Goal: Task Accomplishment & Management: Manage account settings

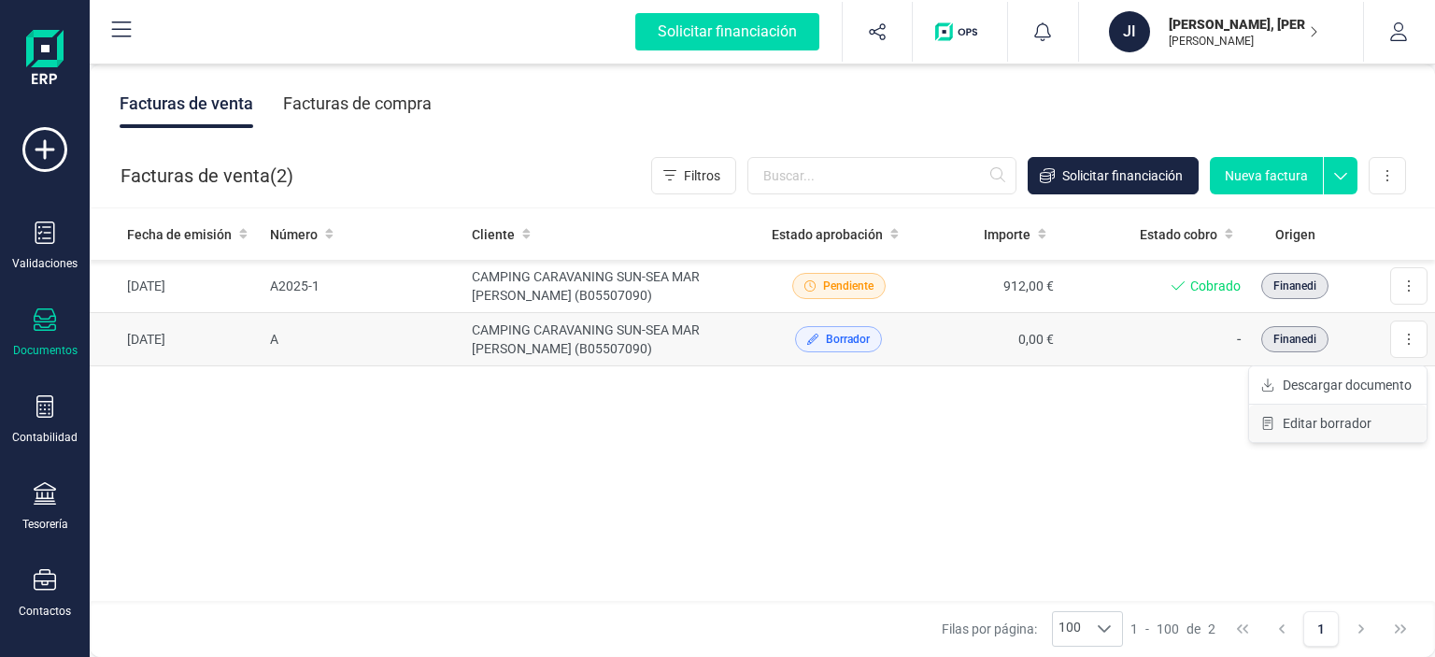
click at [1351, 424] on span "Editar borrador" at bounding box center [1327, 423] width 89 height 19
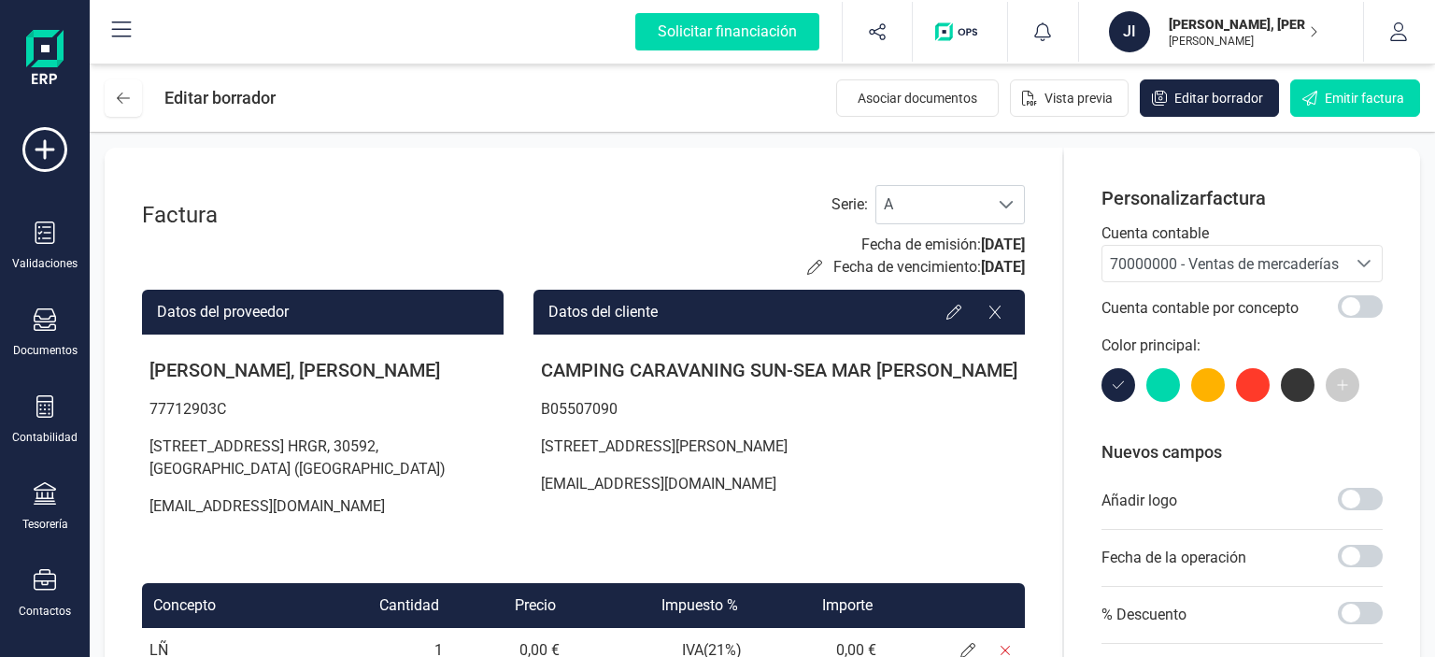
click at [1208, 15] on p "[PERSON_NAME], [PERSON_NAME]" at bounding box center [1243, 24] width 149 height 19
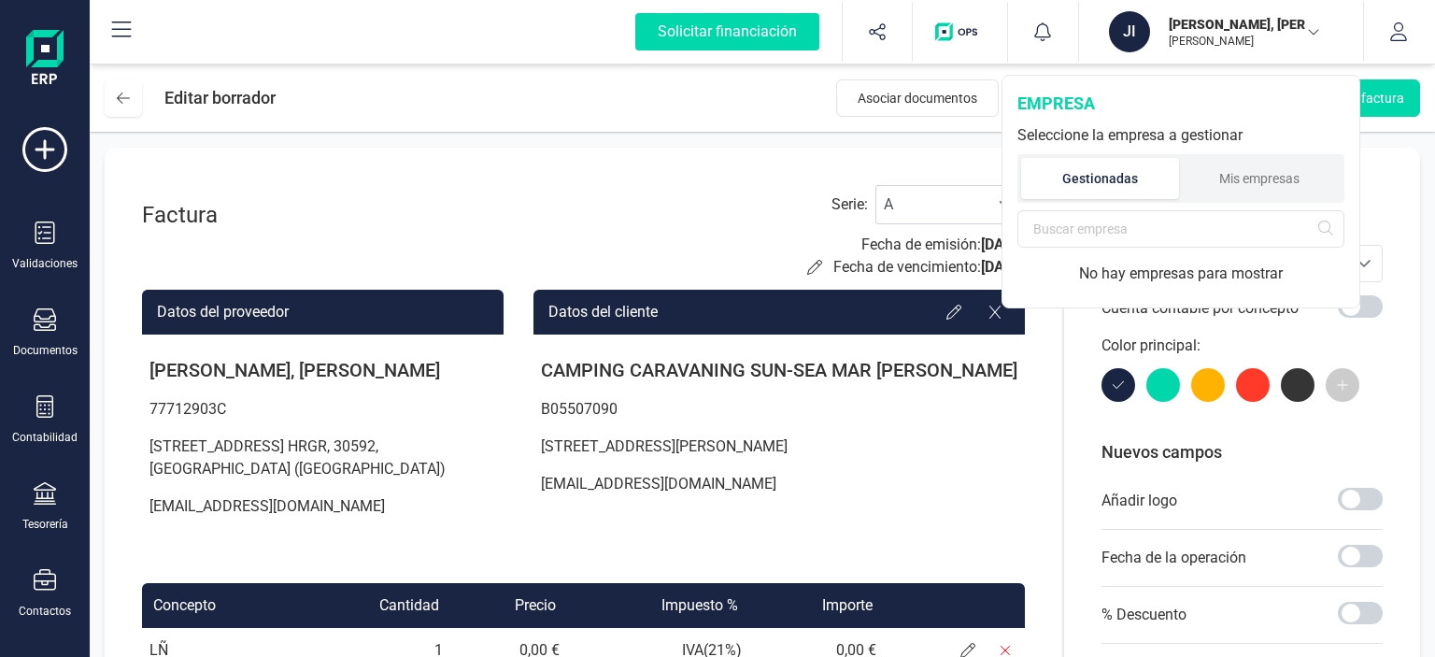
click at [673, 86] on div "Editar borrador Asociar documentos Vista previa Editar borrador Emitir factura" at bounding box center [762, 97] width 1345 height 67
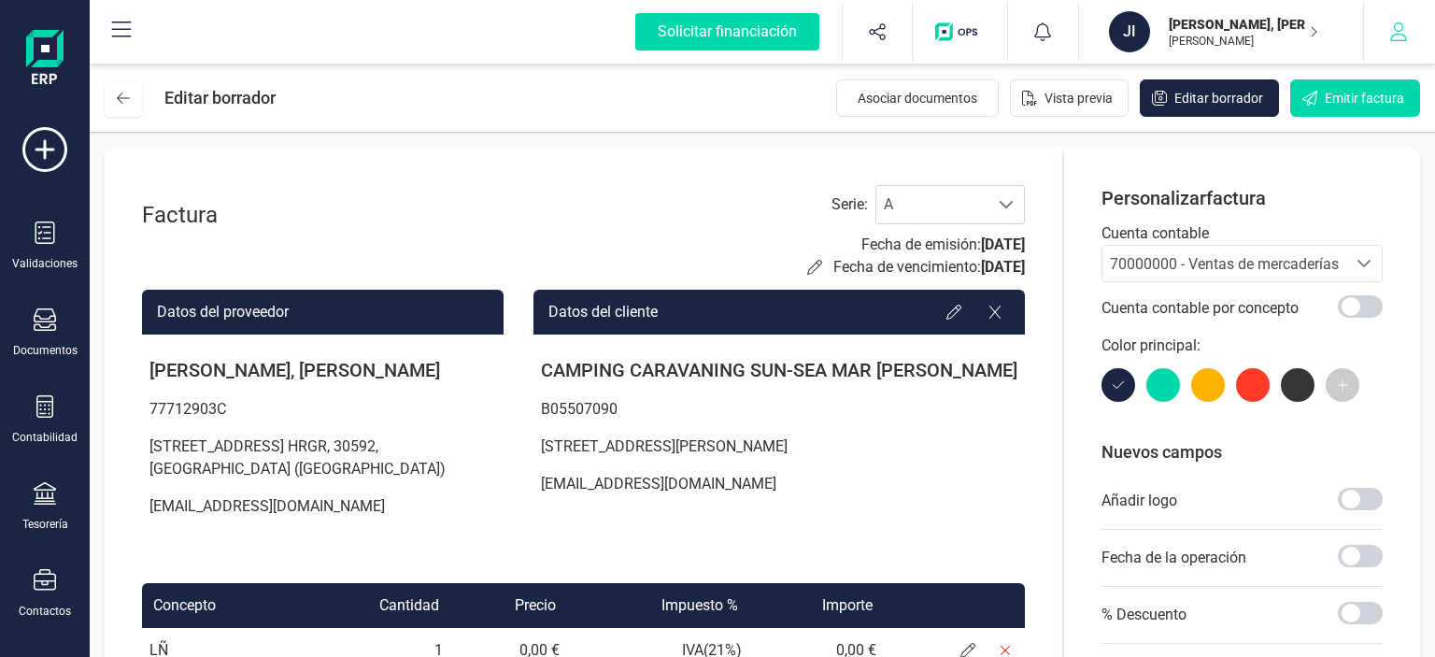
click at [1395, 26] on icon "button" at bounding box center [1398, 31] width 19 height 19
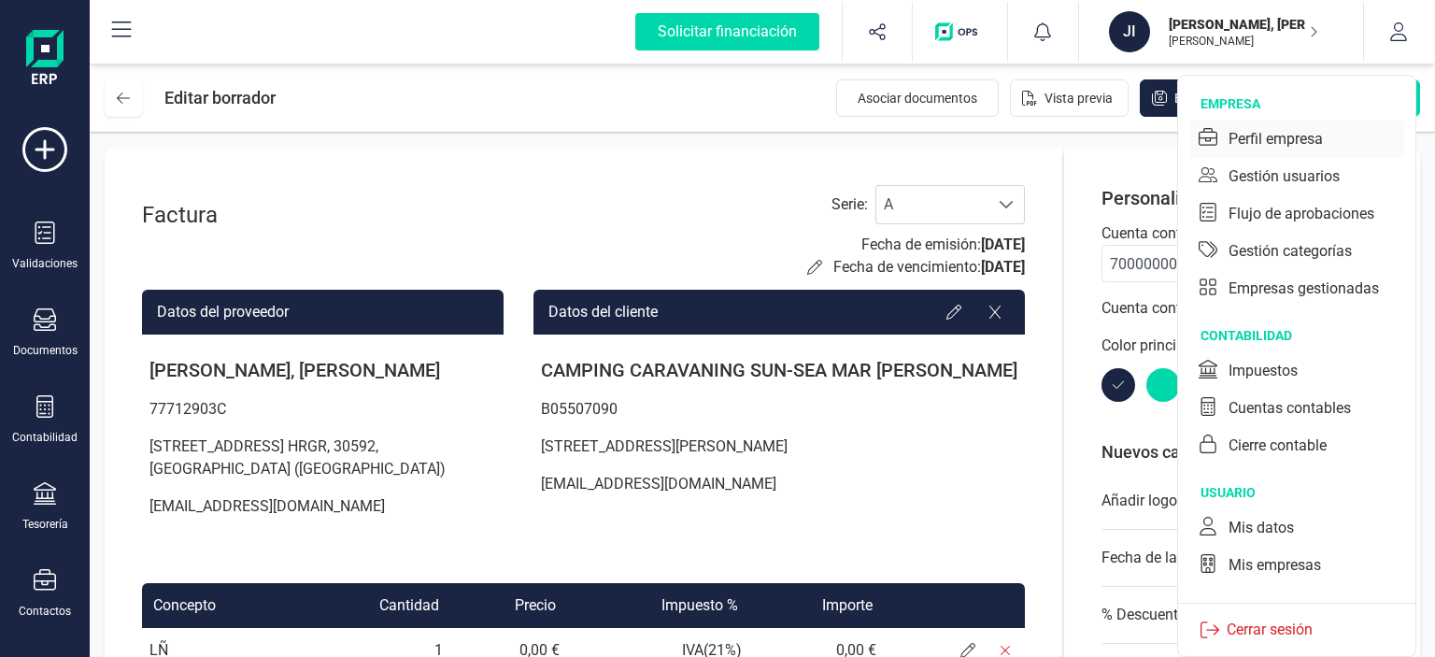
click at [1251, 135] on div "Perfil empresa" at bounding box center [1276, 139] width 94 height 22
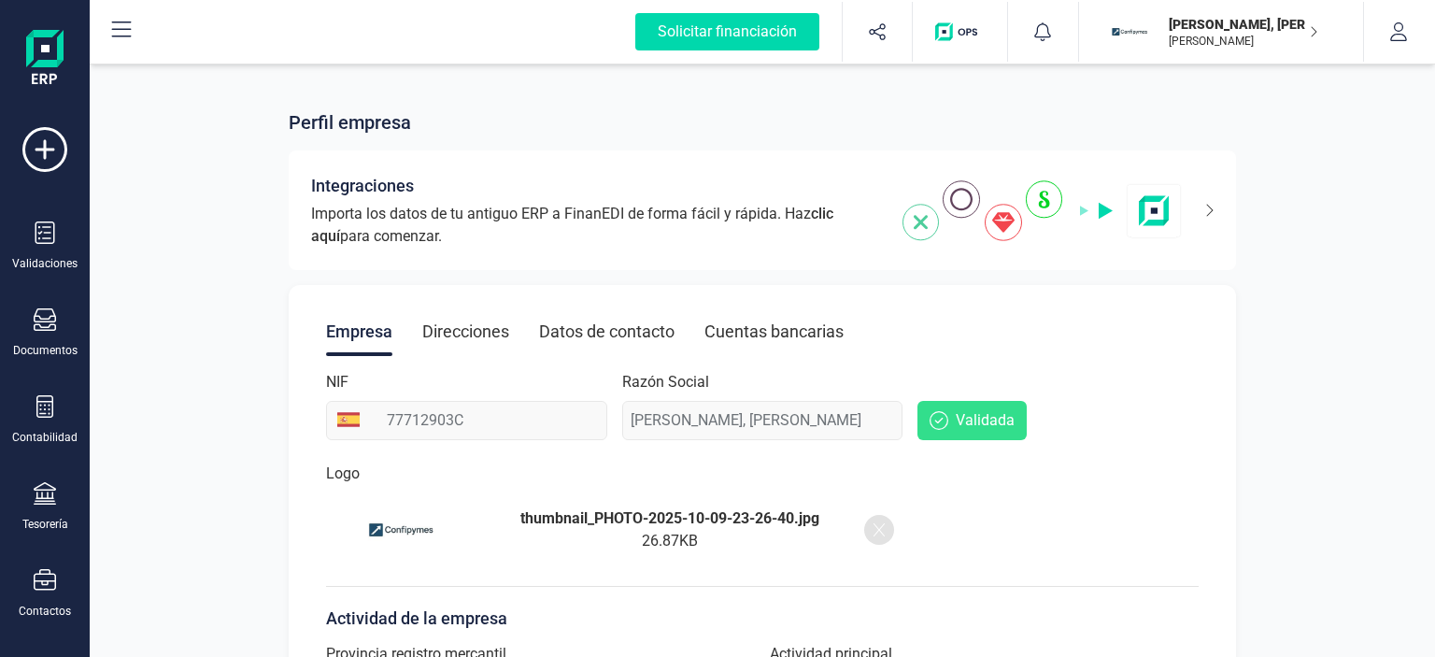
scroll to position [478, 0]
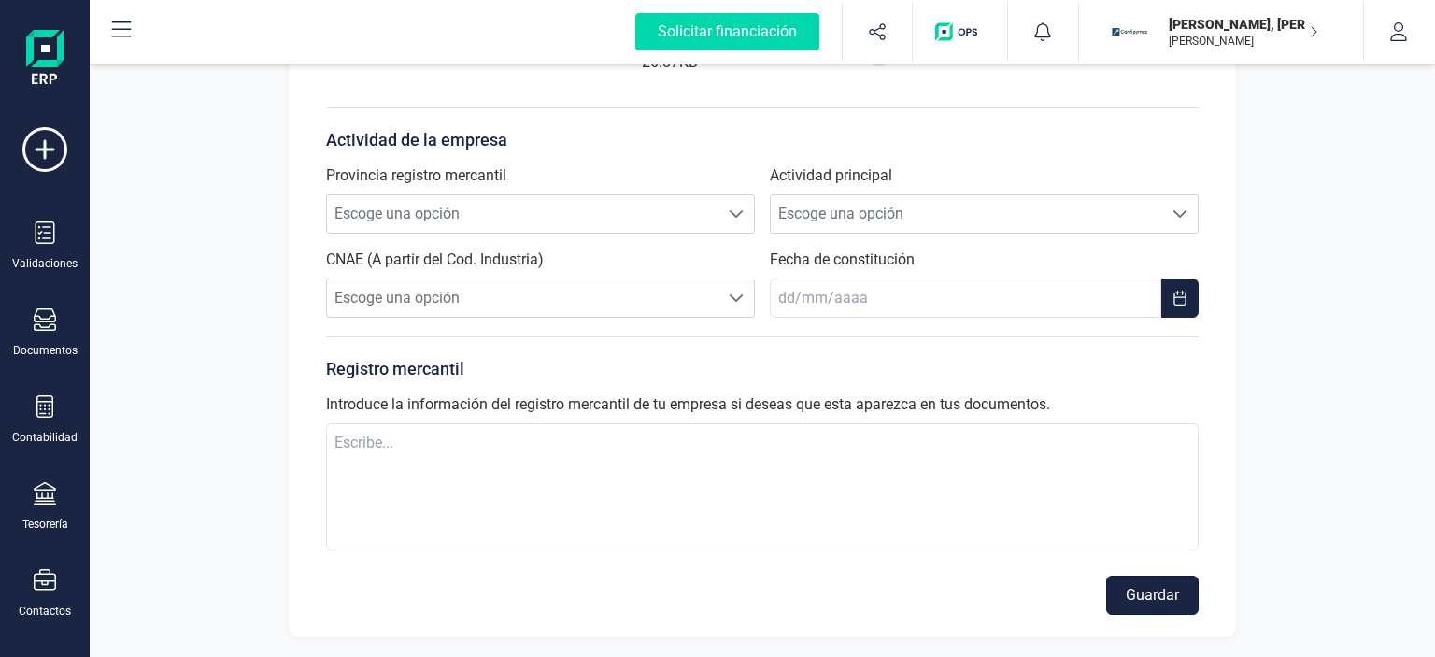
click at [1132, 590] on button "Guardar" at bounding box center [1152, 595] width 92 height 39
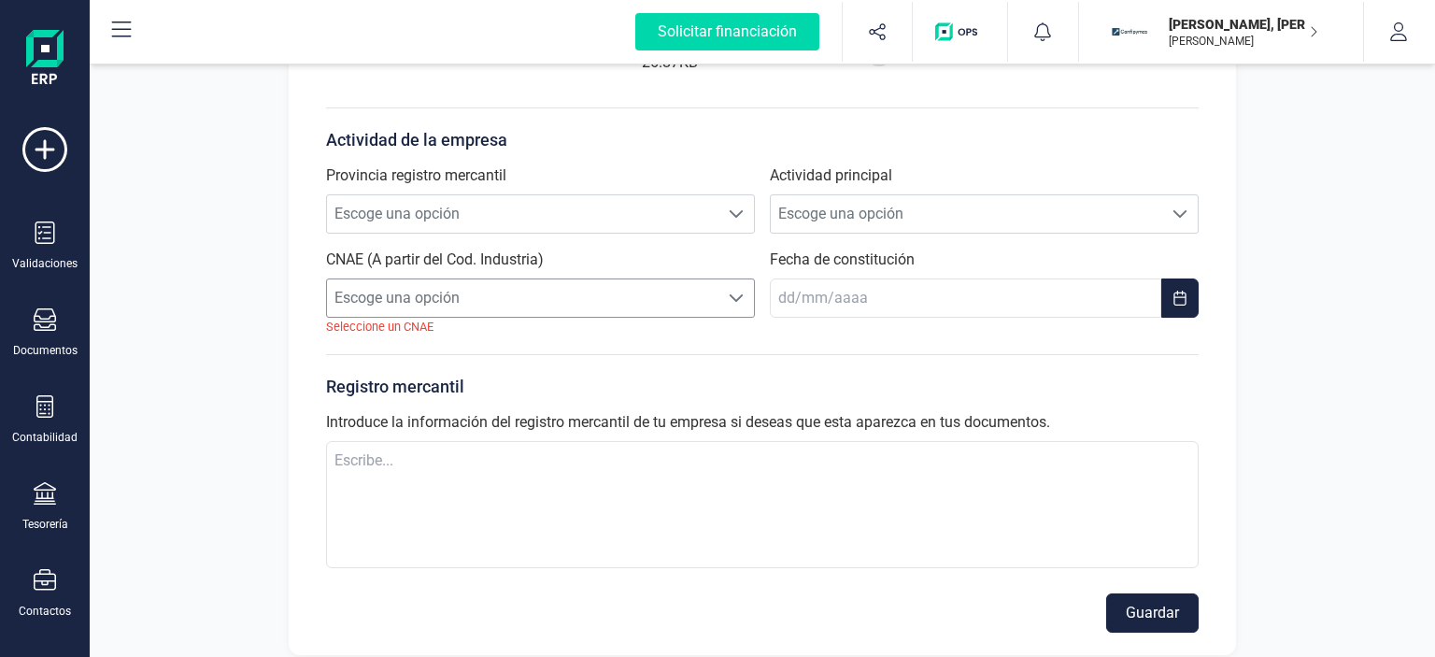
click at [595, 302] on span "Escoge una opción" at bounding box center [522, 297] width 391 height 37
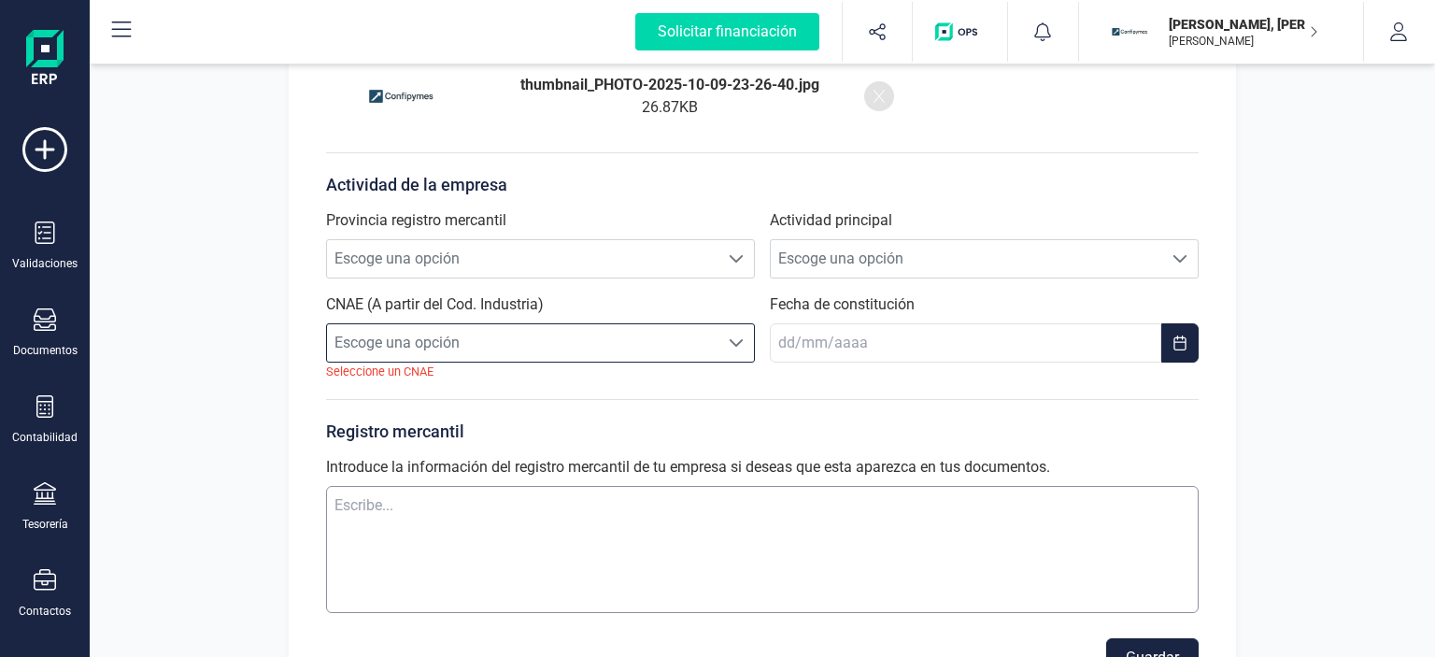
scroll to position [496, 0]
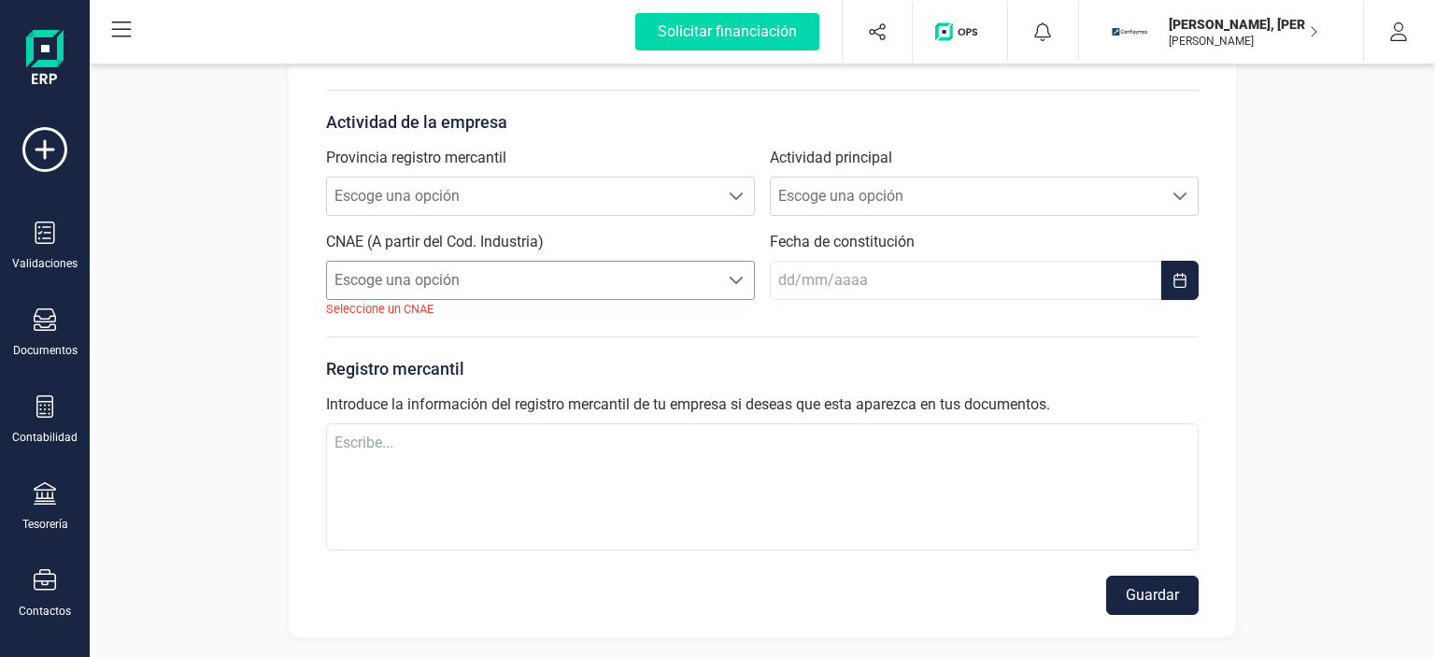
click at [535, 271] on span "Escoge una opción" at bounding box center [522, 280] width 391 height 37
click at [437, 320] on li "Sin resultados" at bounding box center [540, 324] width 429 height 37
click at [1129, 592] on button "Guardar" at bounding box center [1152, 595] width 92 height 39
click at [1129, 590] on button "Guardar" at bounding box center [1152, 595] width 92 height 39
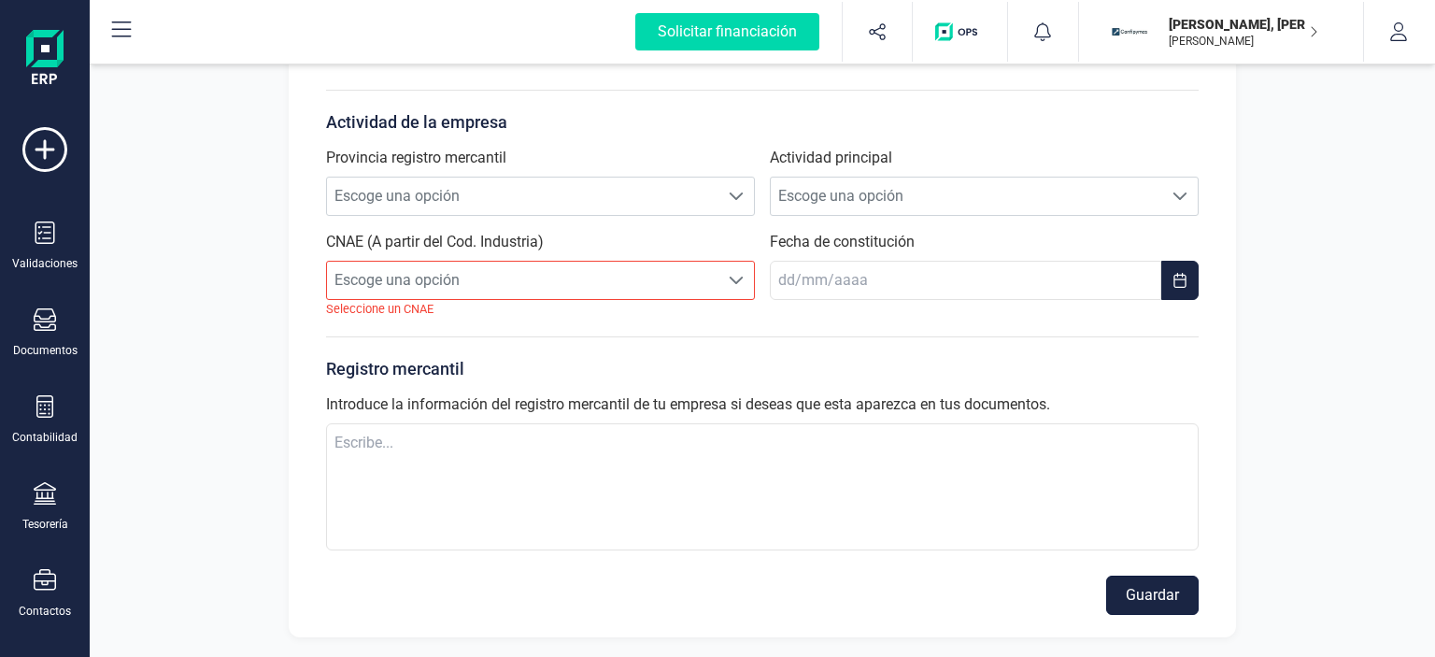
click at [1157, 590] on button "Guardar" at bounding box center [1152, 595] width 92 height 39
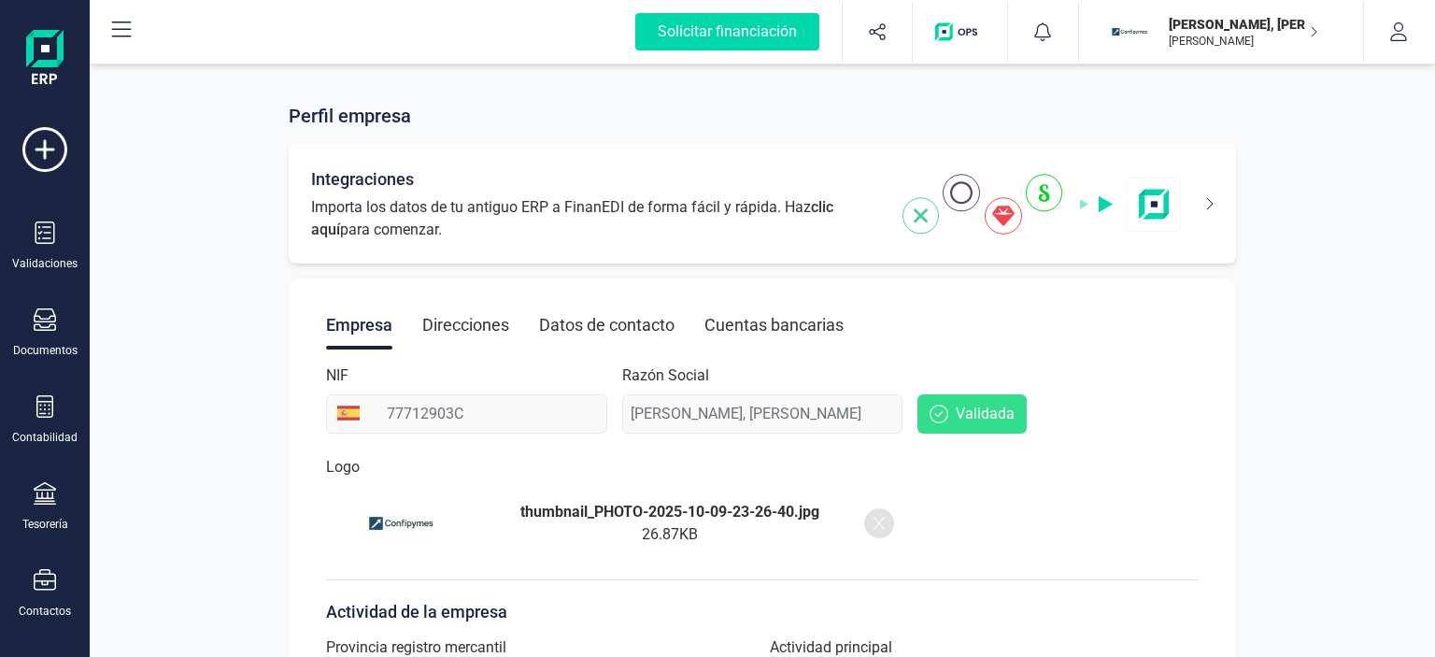
scroll to position [0, 0]
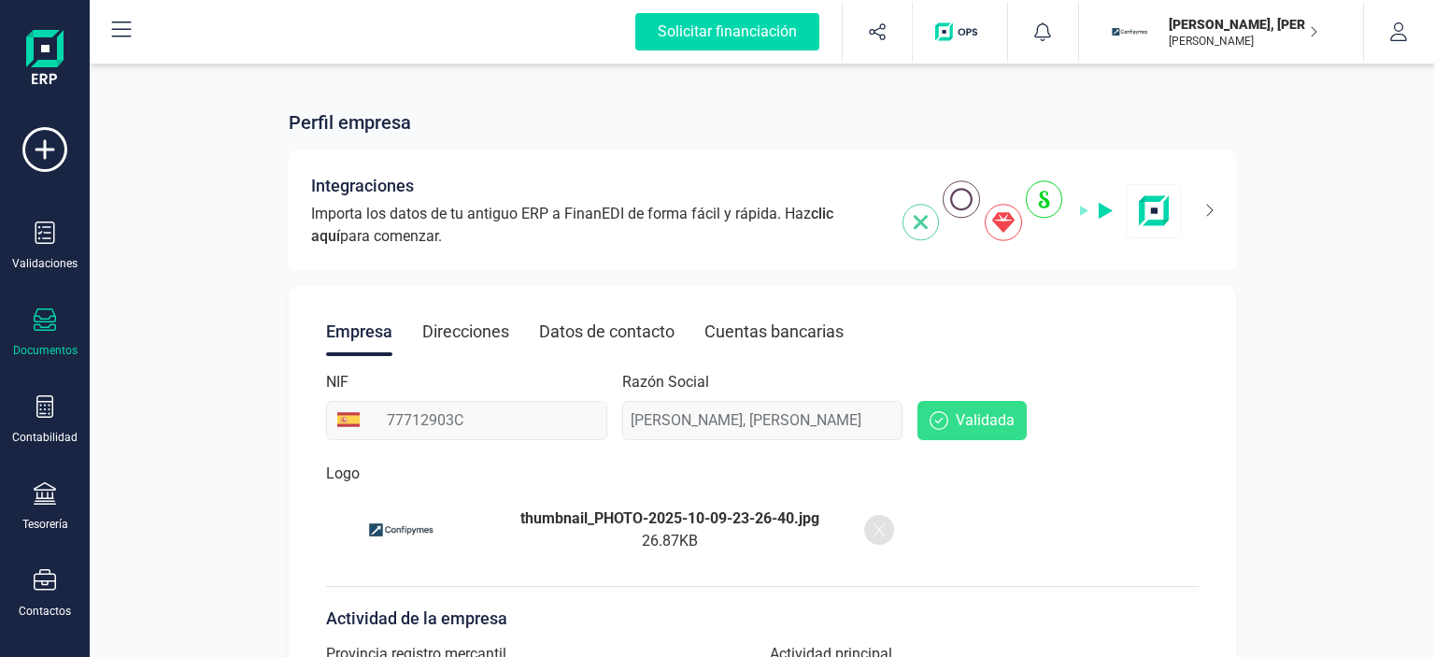
click at [40, 343] on div "Documentos" at bounding box center [45, 350] width 64 height 15
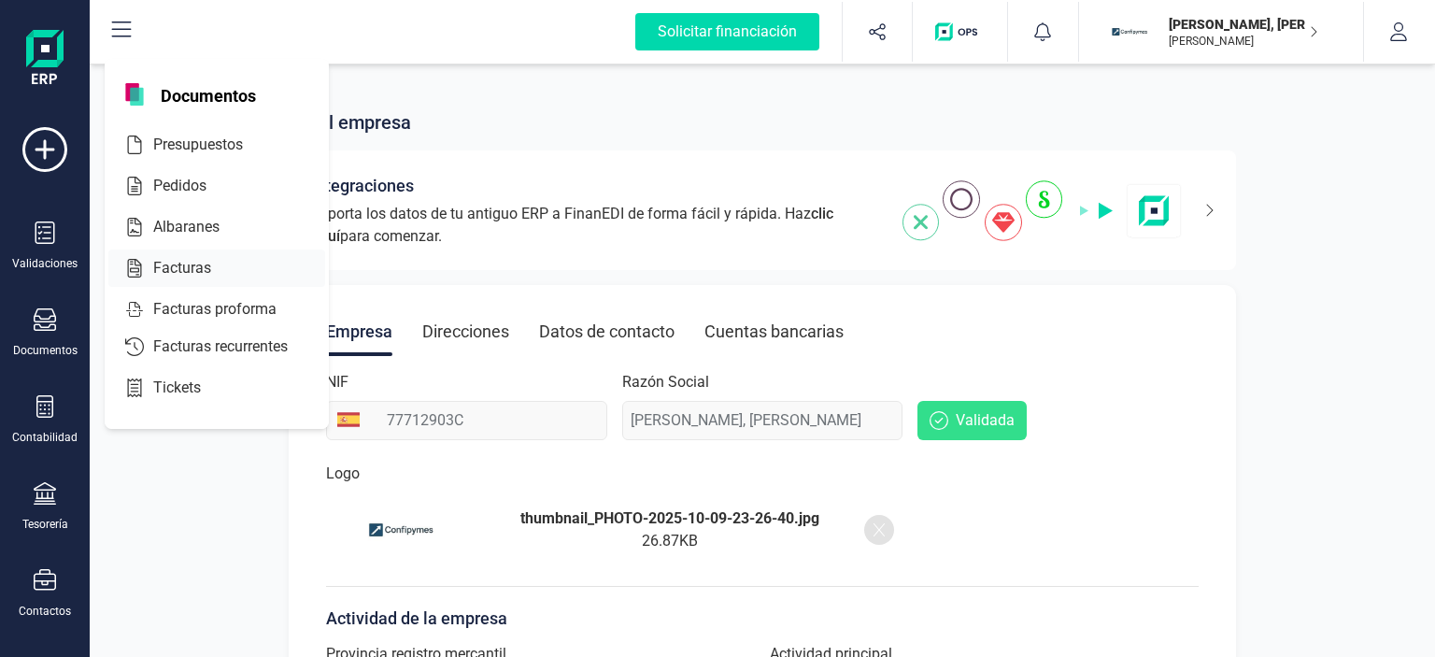
click at [219, 260] on div at bounding box center [228, 268] width 34 height 22
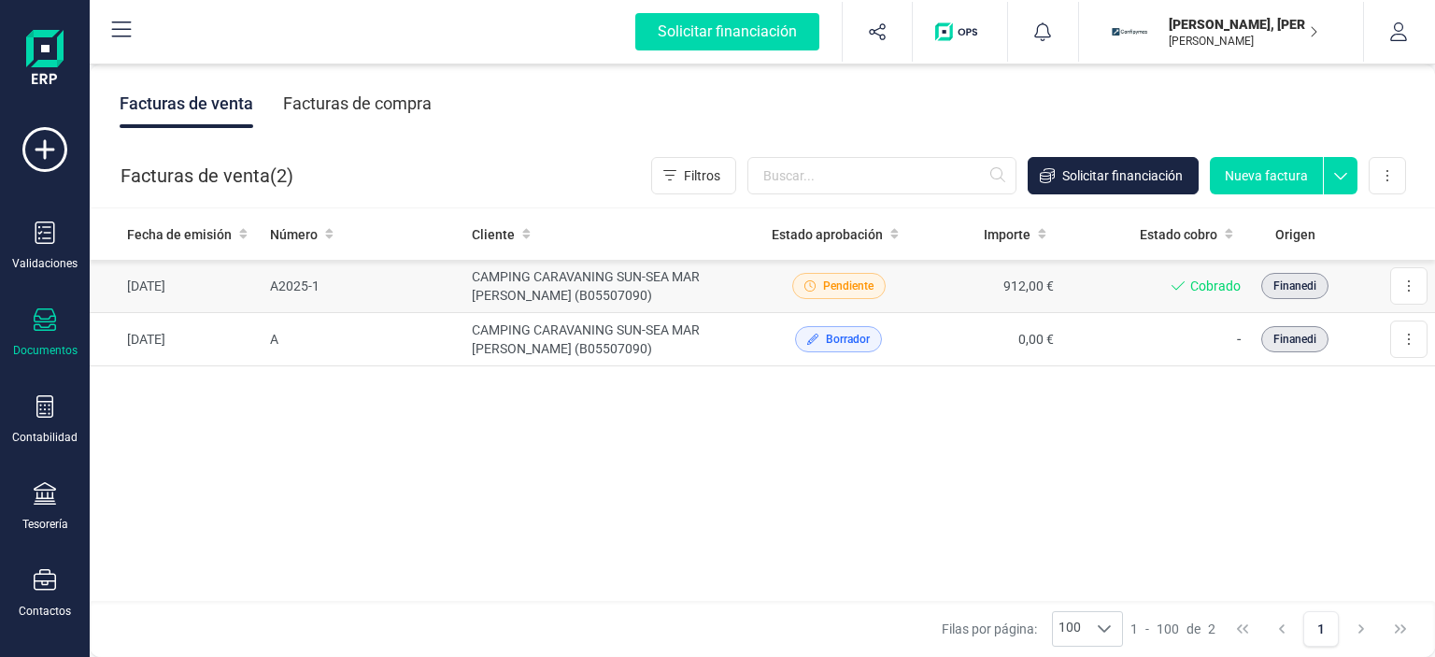
click at [477, 291] on td "CAMPING CARAVANING SUN-SEA MAR [PERSON_NAME] (B05507090)" at bounding box center [614, 286] width 300 height 53
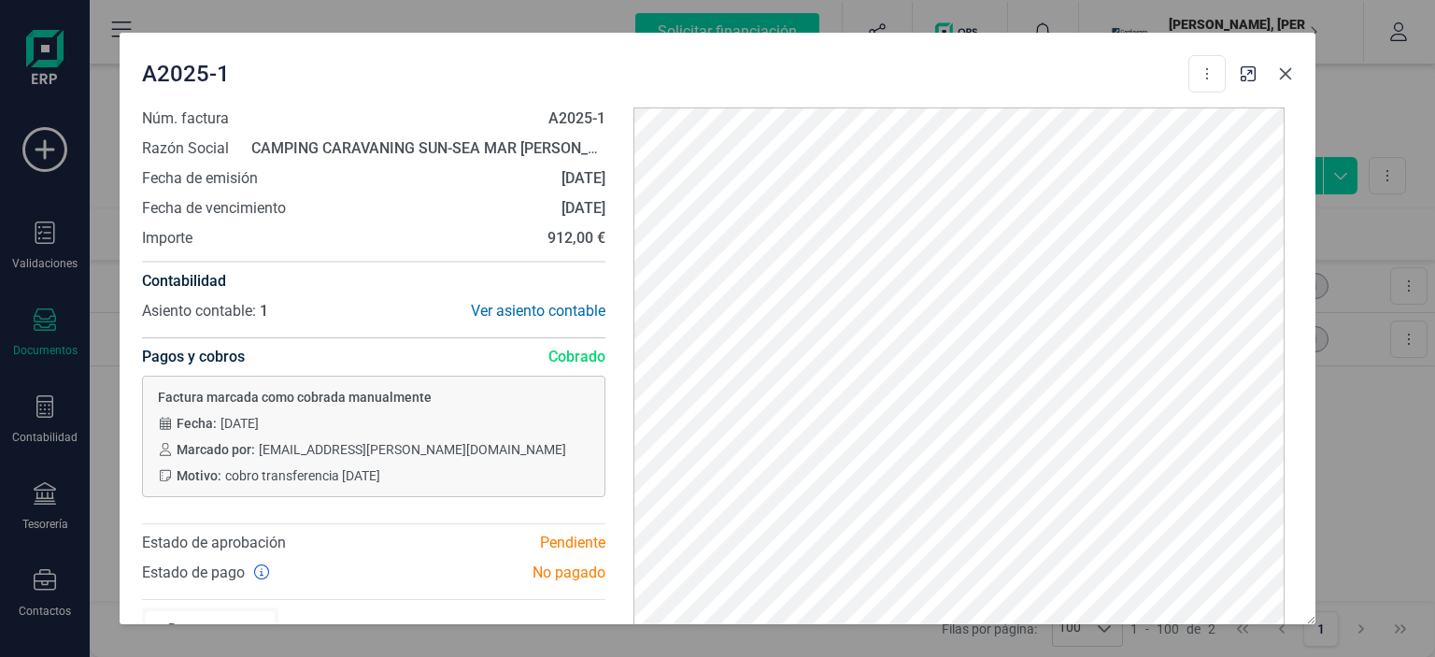
click at [1290, 74] on icon "Close" at bounding box center [1285, 73] width 15 height 15
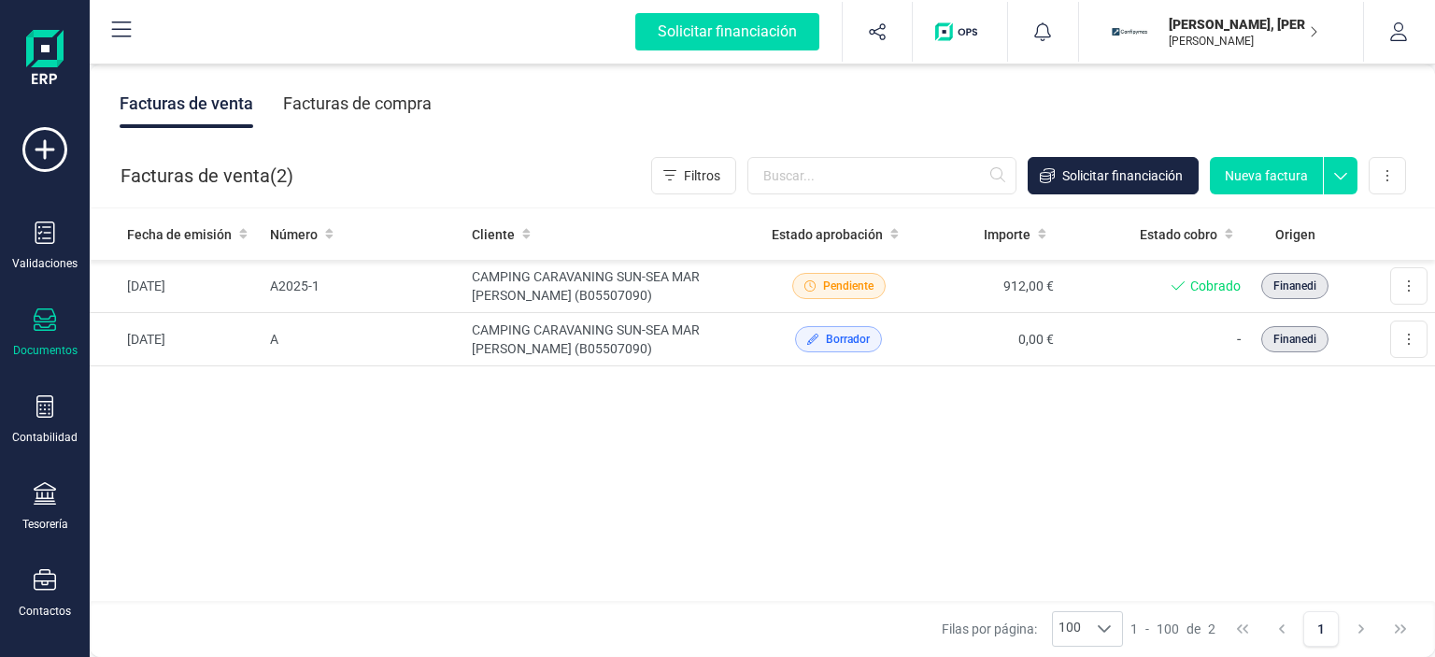
click at [1319, 29] on div "[PERSON_NAME], [PERSON_NAME] [PERSON_NAME]" at bounding box center [1214, 31] width 224 height 41
click at [1390, 19] on button "button" at bounding box center [1399, 32] width 70 height 60
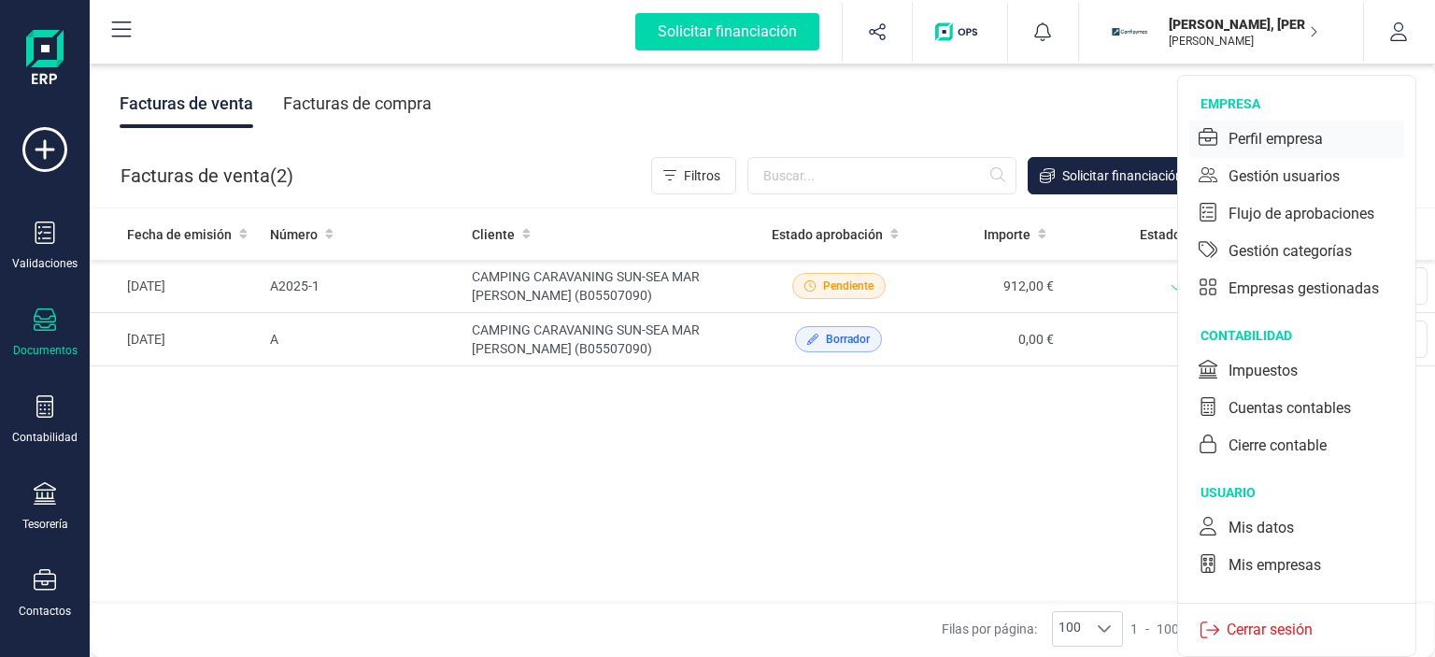
click at [1283, 135] on div "Perfil empresa" at bounding box center [1276, 139] width 94 height 22
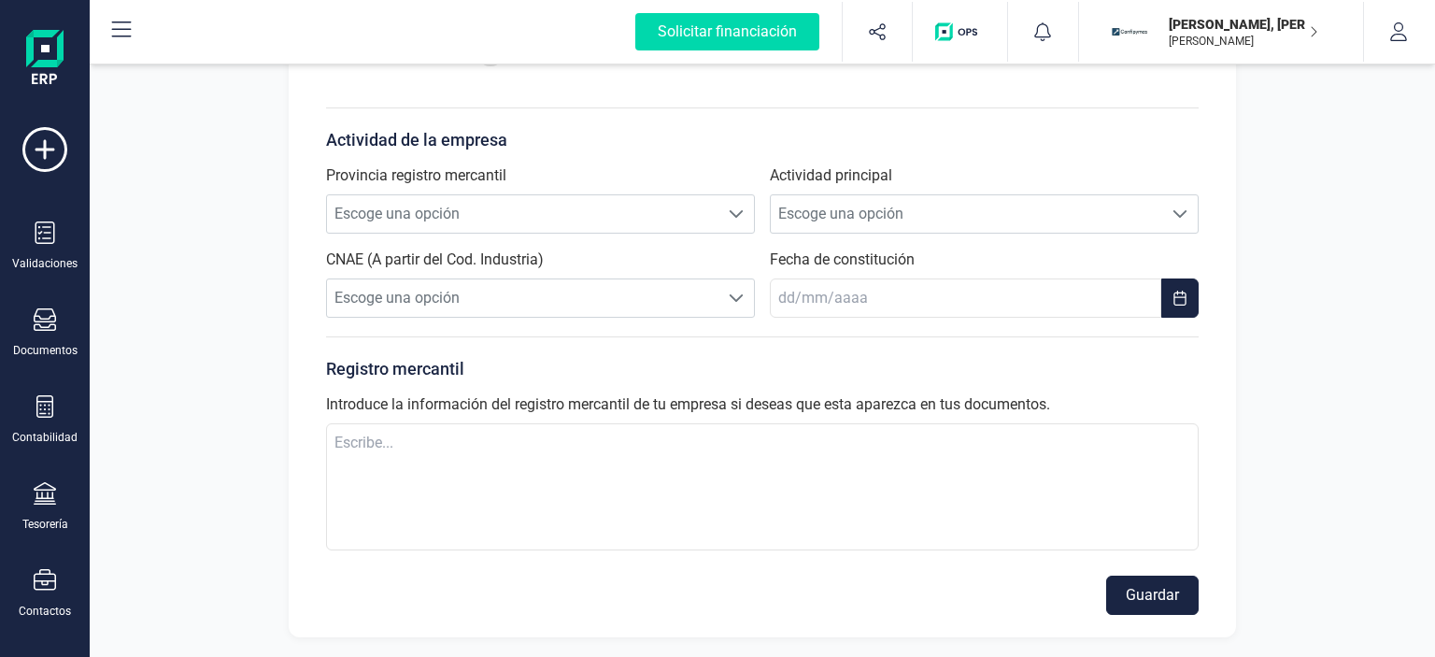
scroll to position [11, 0]
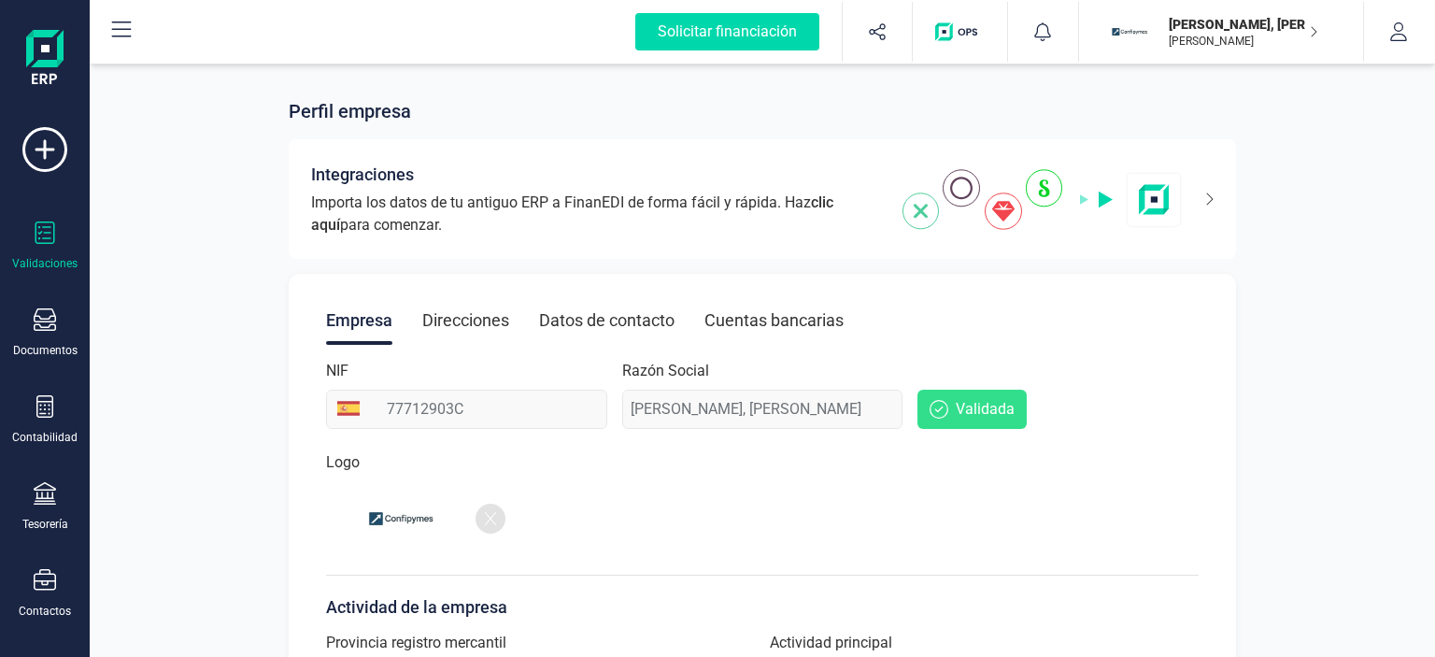
click at [41, 256] on div "Validaciones" at bounding box center [44, 263] width 65 height 15
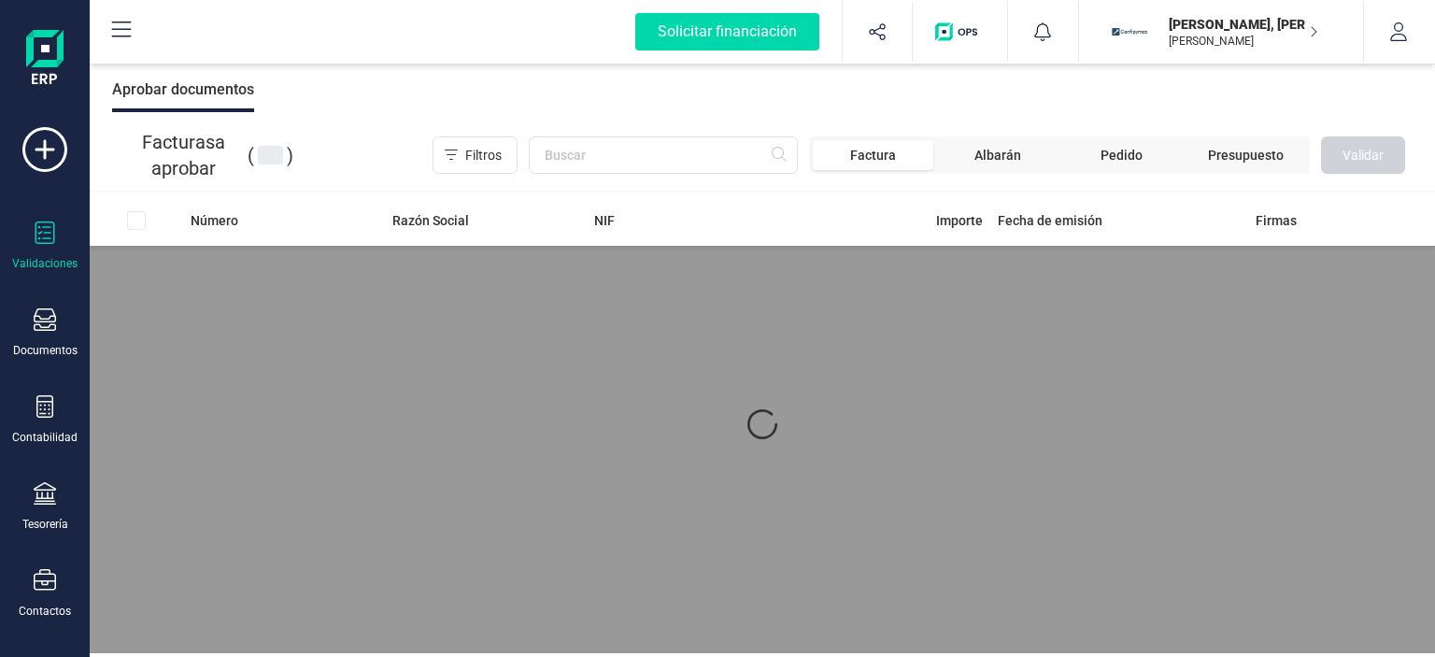
scroll to position [4, 0]
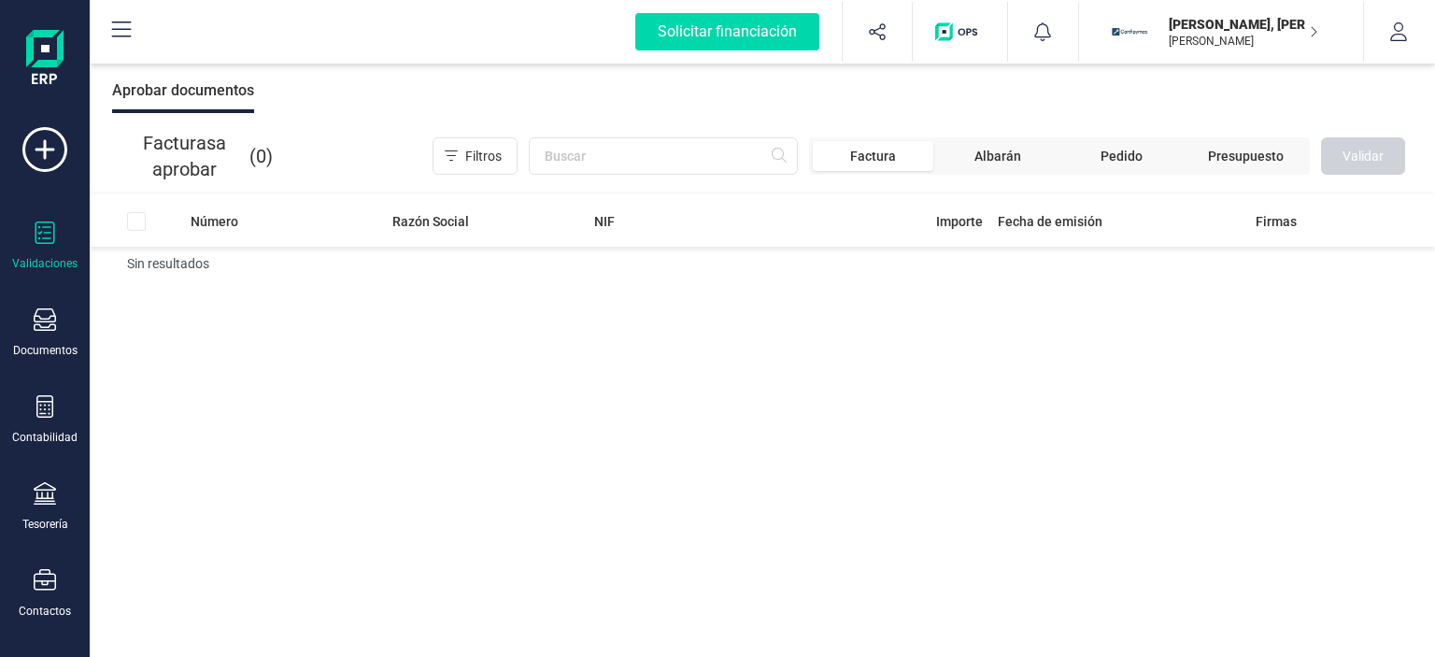
click at [20, 239] on div "Validaciones" at bounding box center [44, 246] width 75 height 50
click at [40, 332] on div at bounding box center [45, 321] width 22 height 27
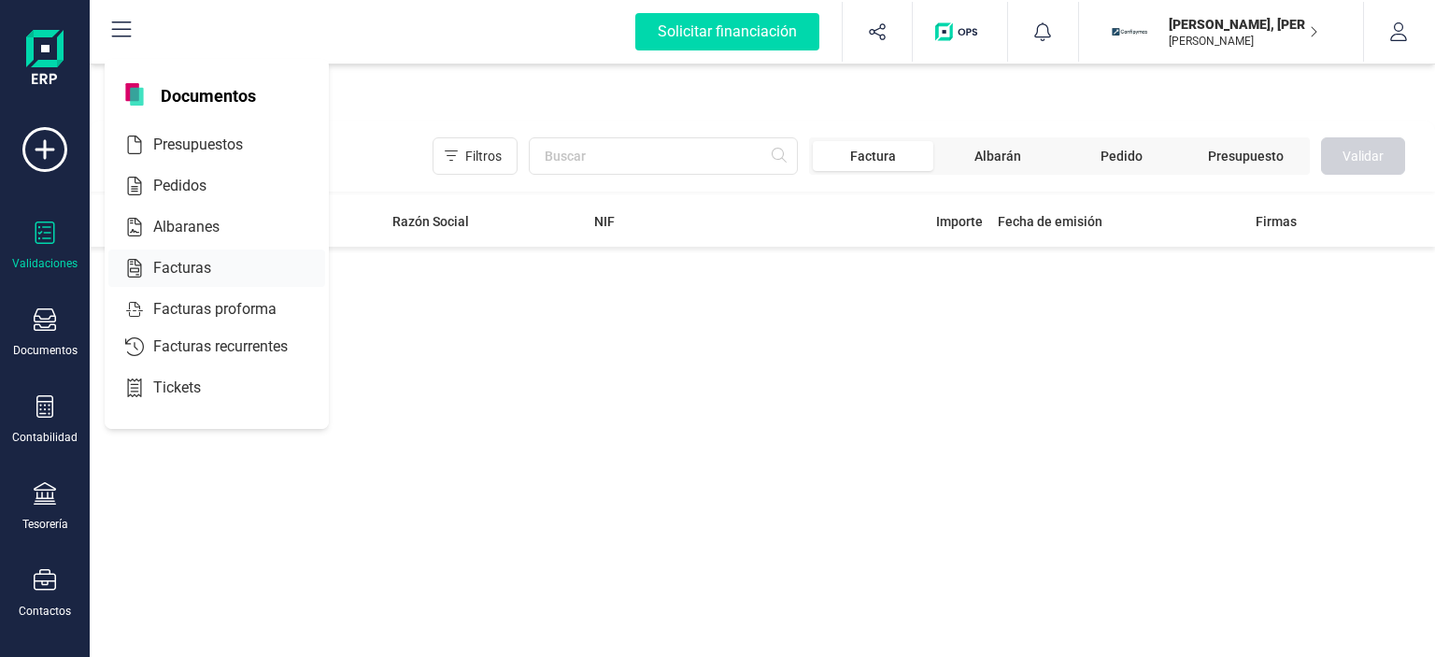
click at [170, 270] on span "Facturas" at bounding box center [195, 268] width 99 height 22
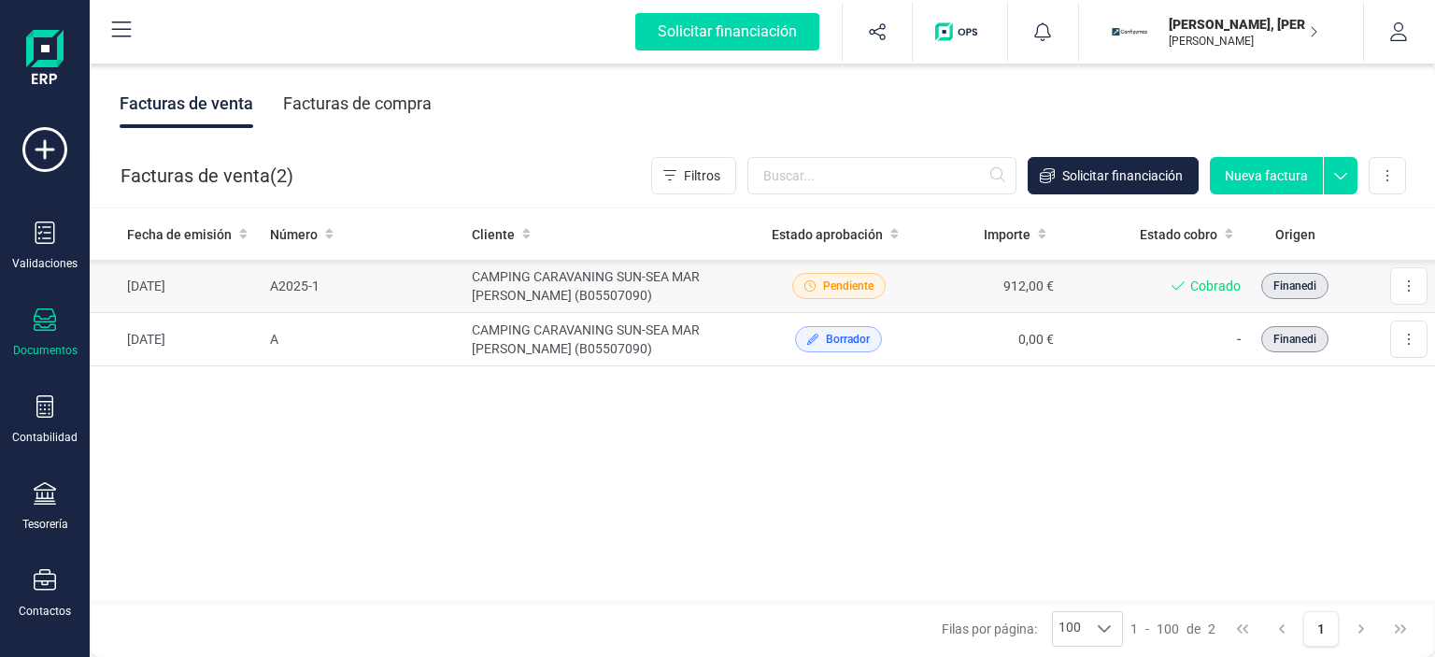
click at [556, 302] on td "CAMPING CARAVANING SUN-SEA MAR [PERSON_NAME] (B05507090)" at bounding box center [614, 286] width 300 height 53
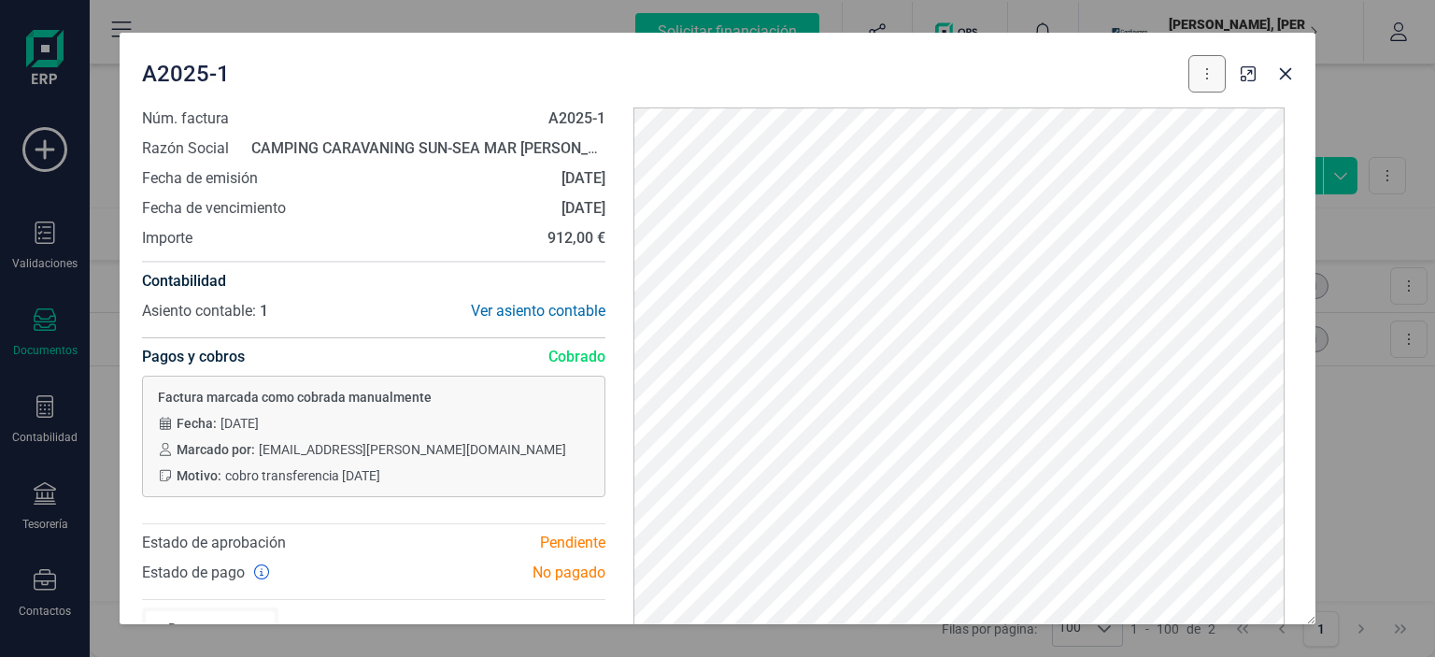
click at [1215, 83] on button at bounding box center [1206, 73] width 37 height 37
click at [1282, 77] on icon "Close" at bounding box center [1286, 74] width 12 height 12
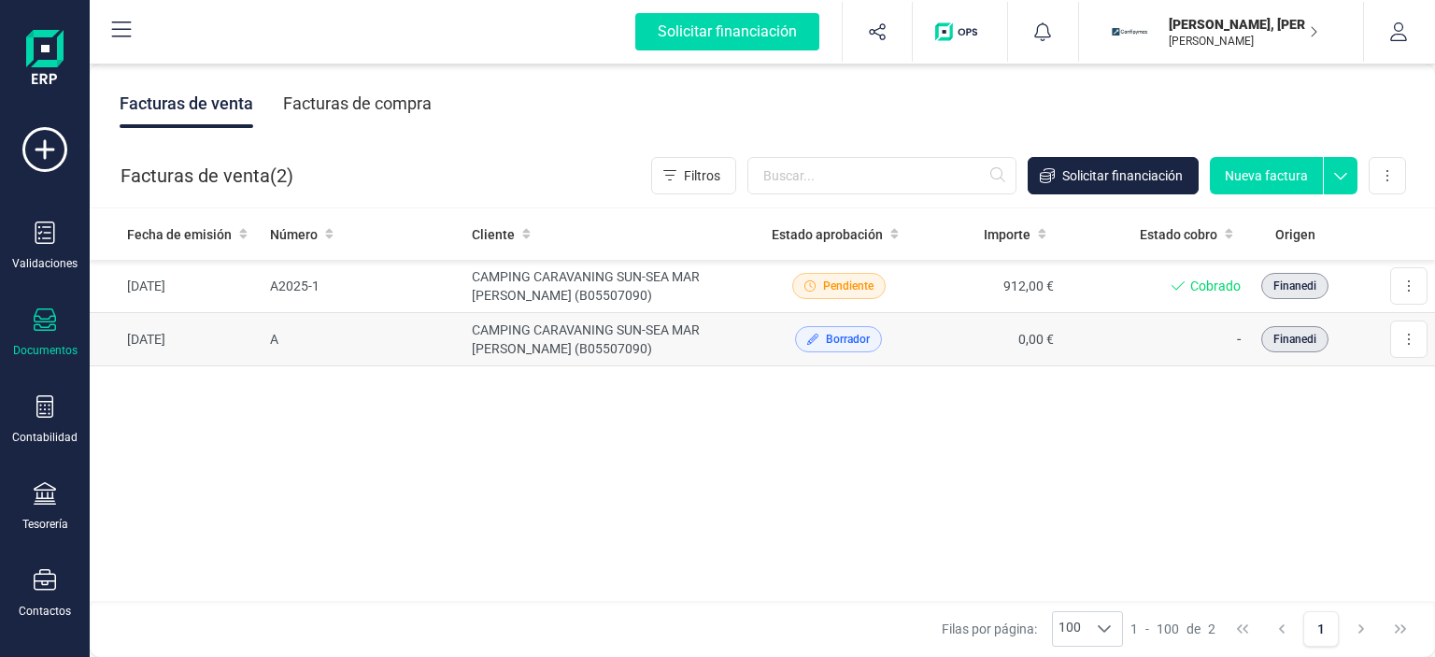
click at [693, 334] on td "CAMPING CARAVANING SUN-SEA MAR [PERSON_NAME] (B05507090)" at bounding box center [614, 339] width 300 height 53
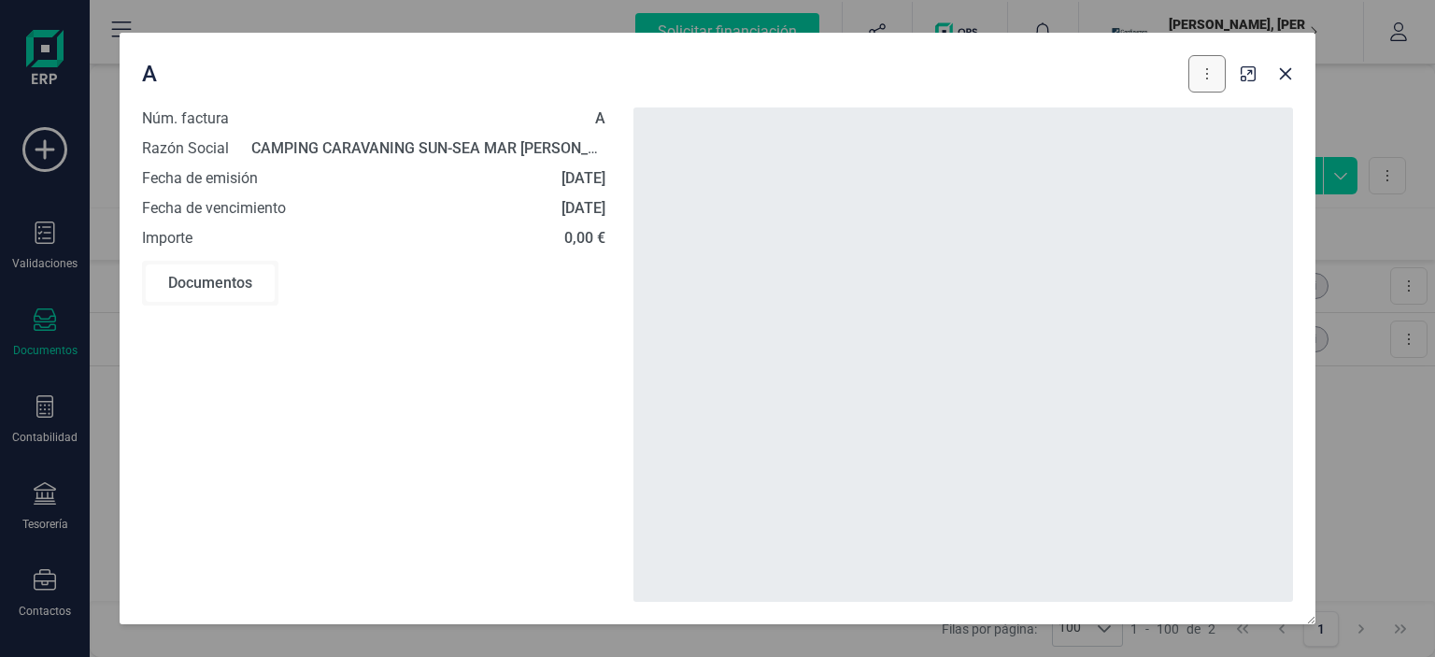
click at [1207, 75] on icon at bounding box center [1207, 73] width 4 height 15
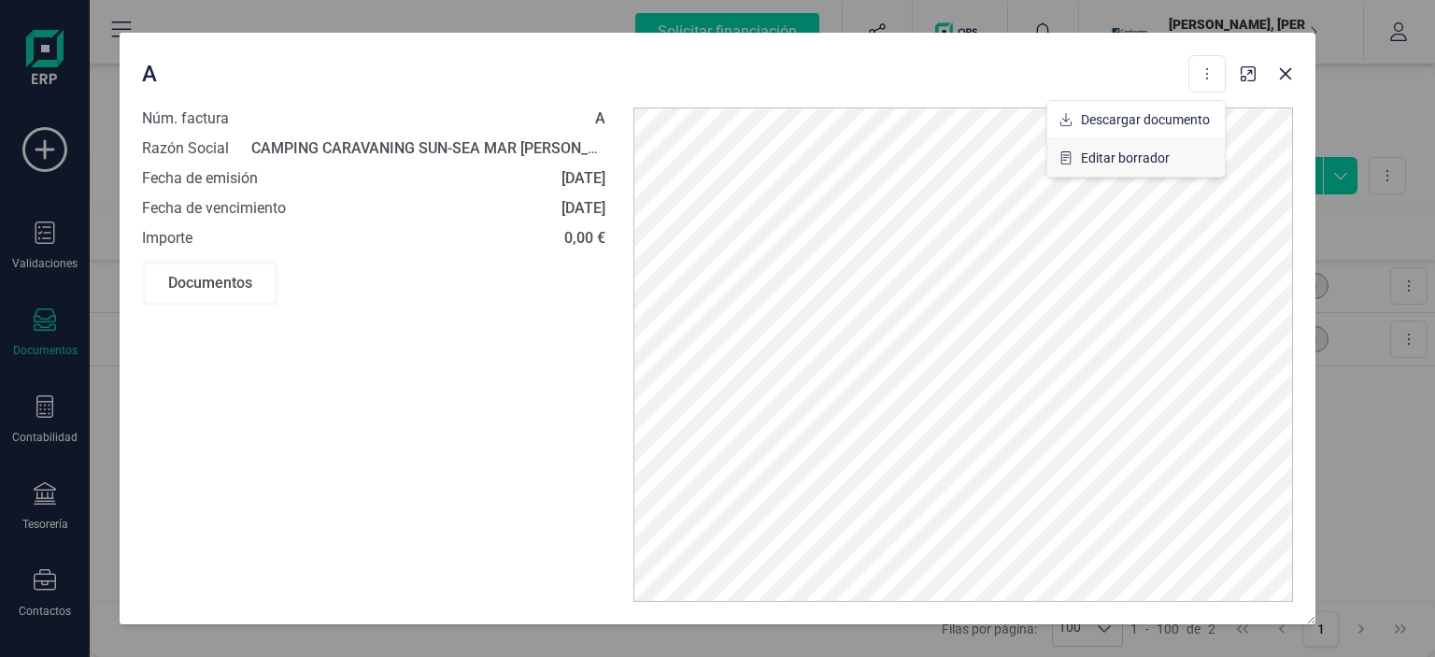
click at [1155, 156] on span "Editar borrador" at bounding box center [1125, 158] width 89 height 19
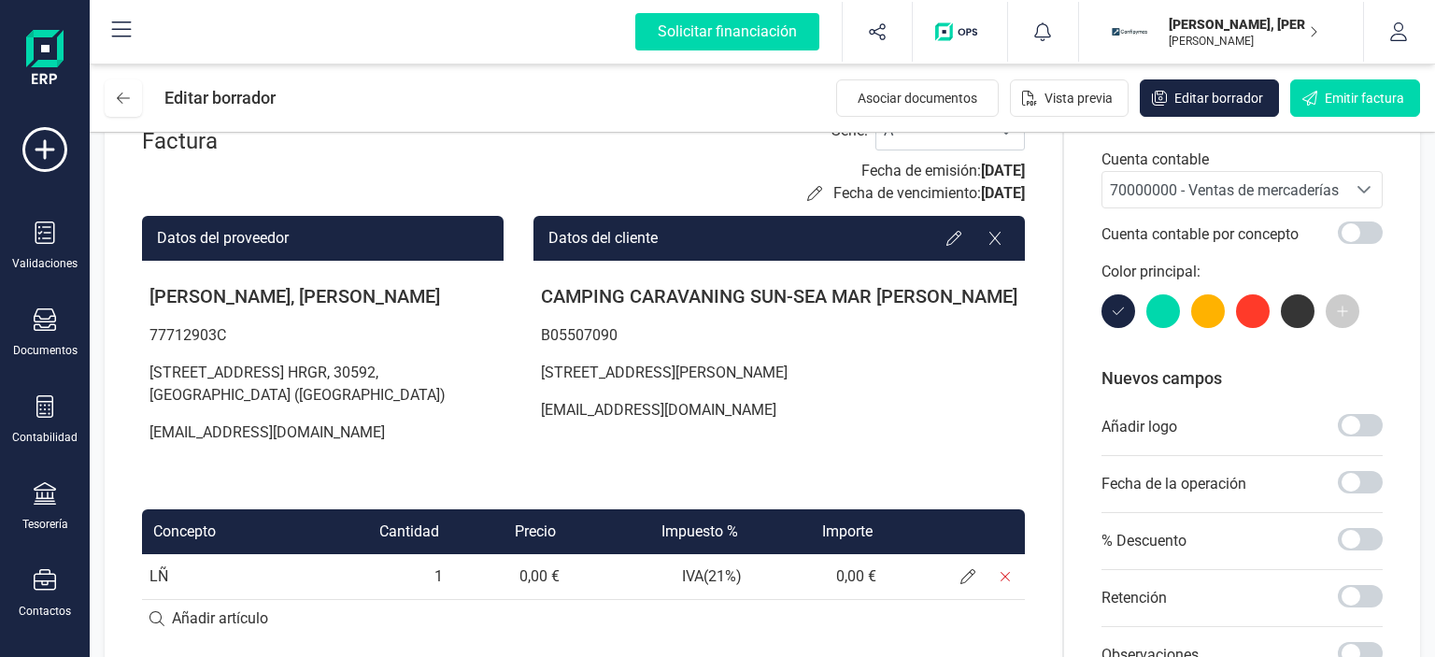
scroll to position [280, 0]
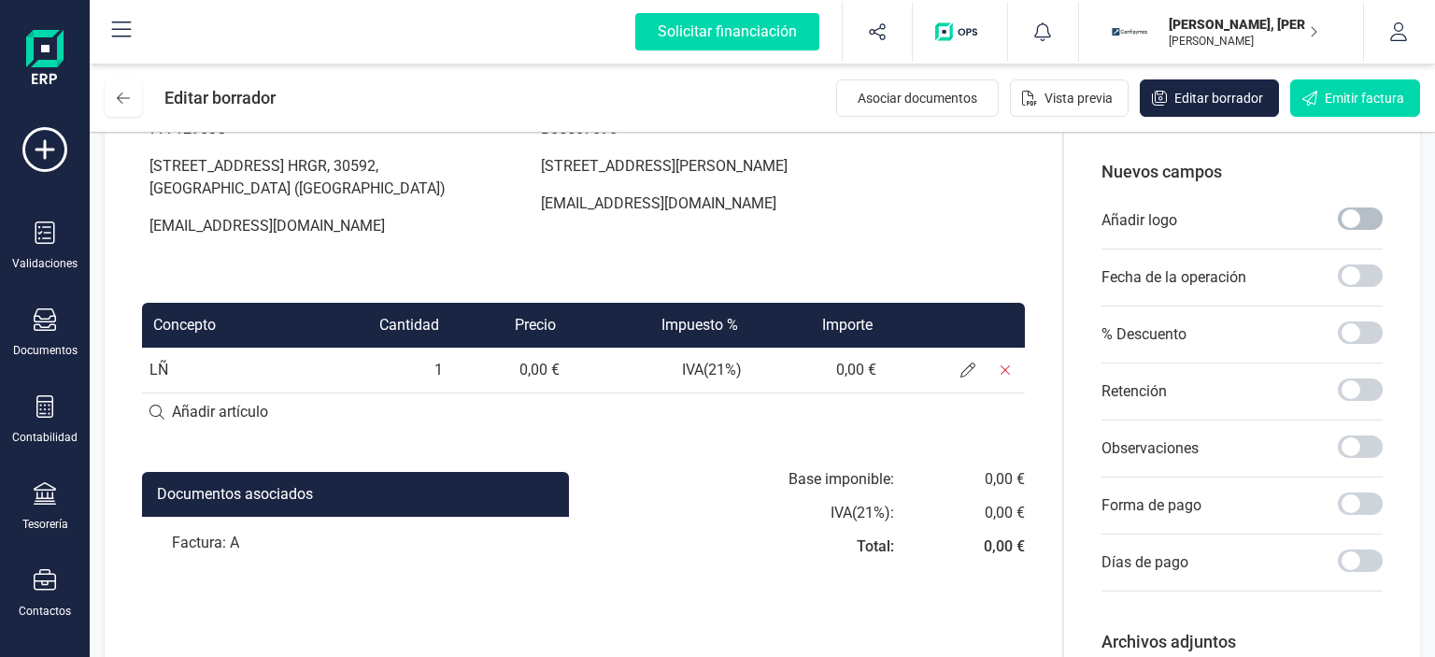
click at [1364, 214] on span at bounding box center [1360, 218] width 45 height 22
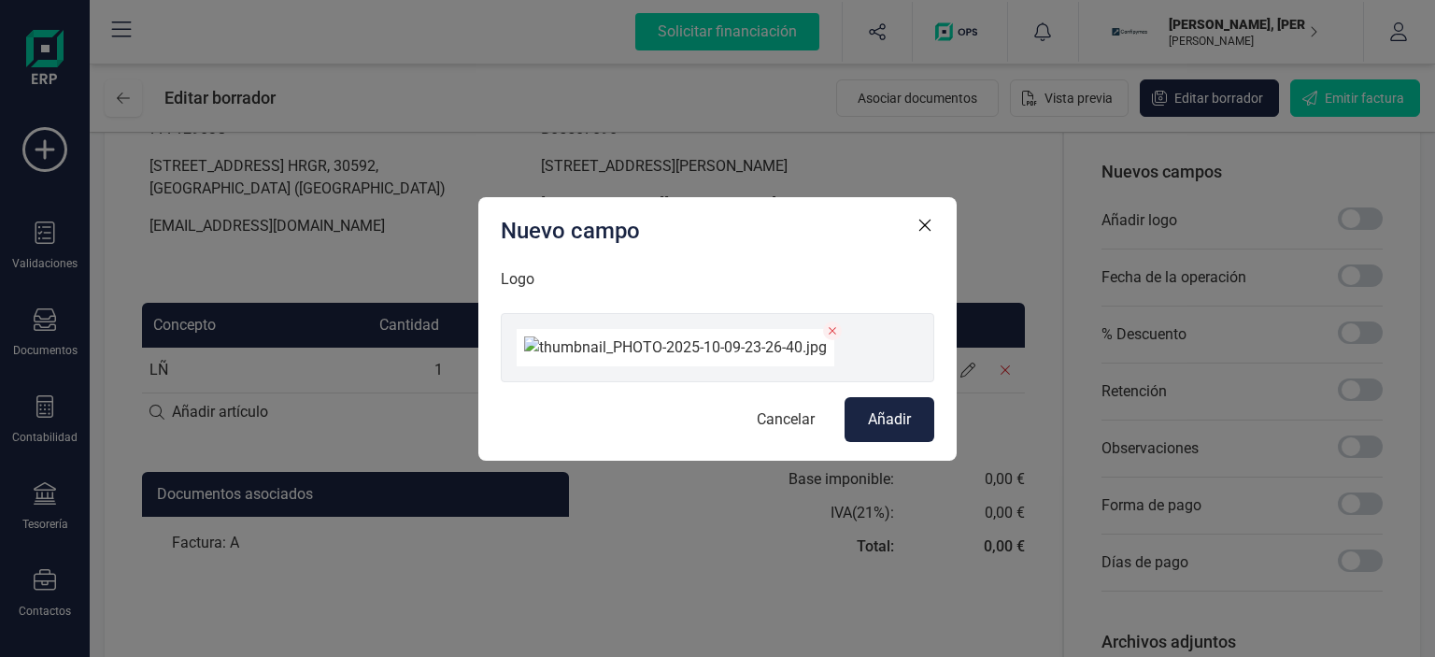
click at [856, 442] on button "Añadir" at bounding box center [890, 419] width 90 height 45
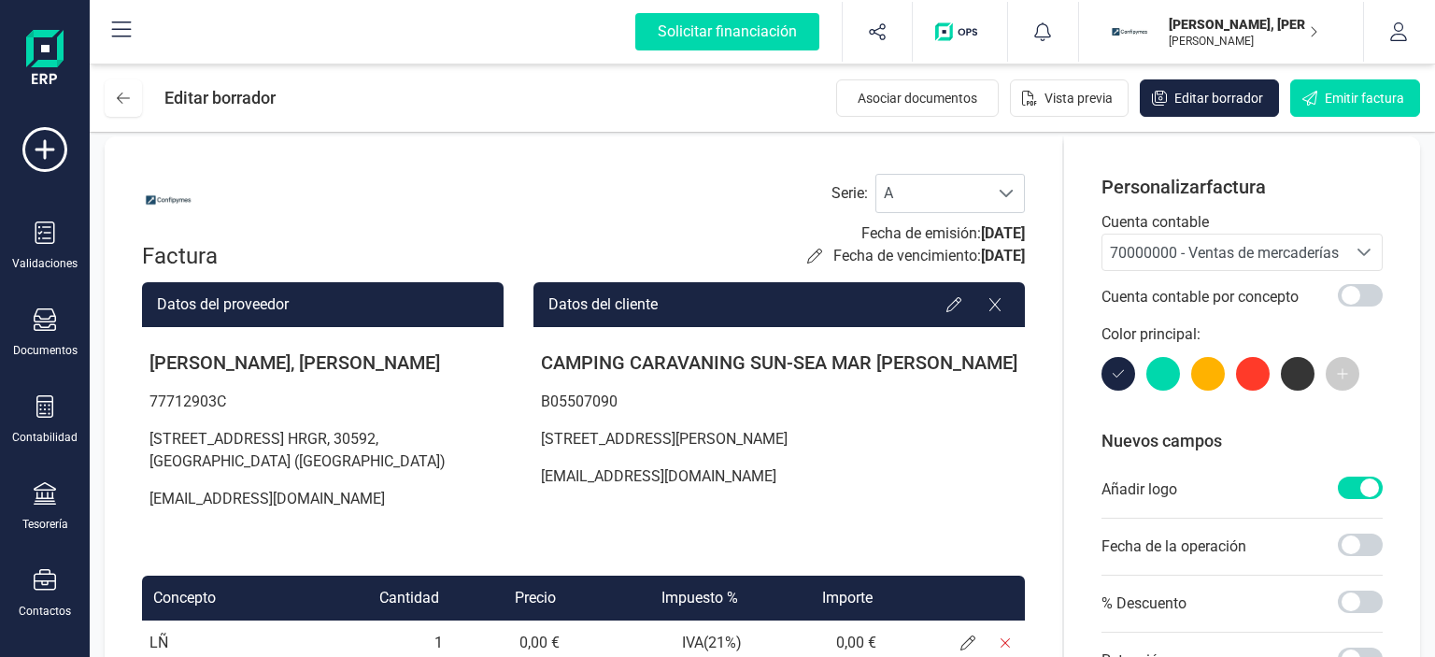
scroll to position [0, 0]
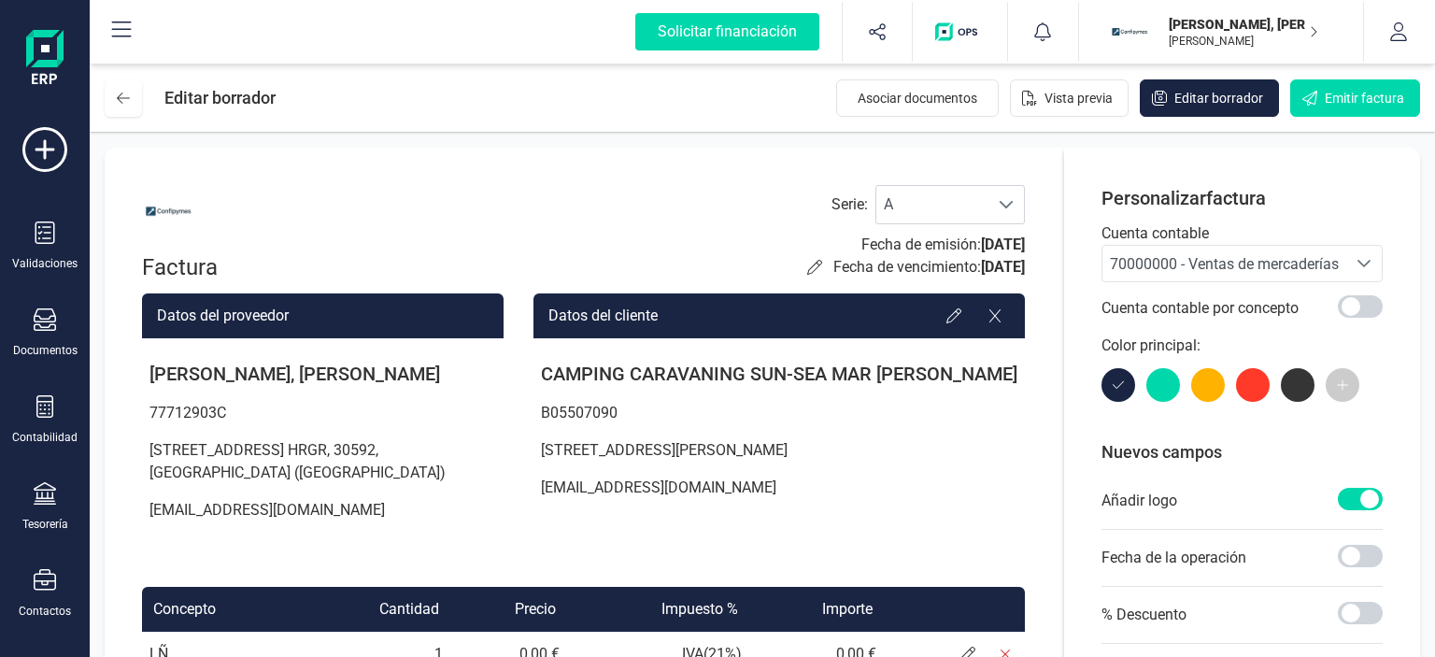
click at [184, 209] on img at bounding box center [168, 211] width 52 height 52
click at [176, 206] on img at bounding box center [168, 211] width 52 height 52
click at [1345, 489] on span at bounding box center [1360, 499] width 45 height 22
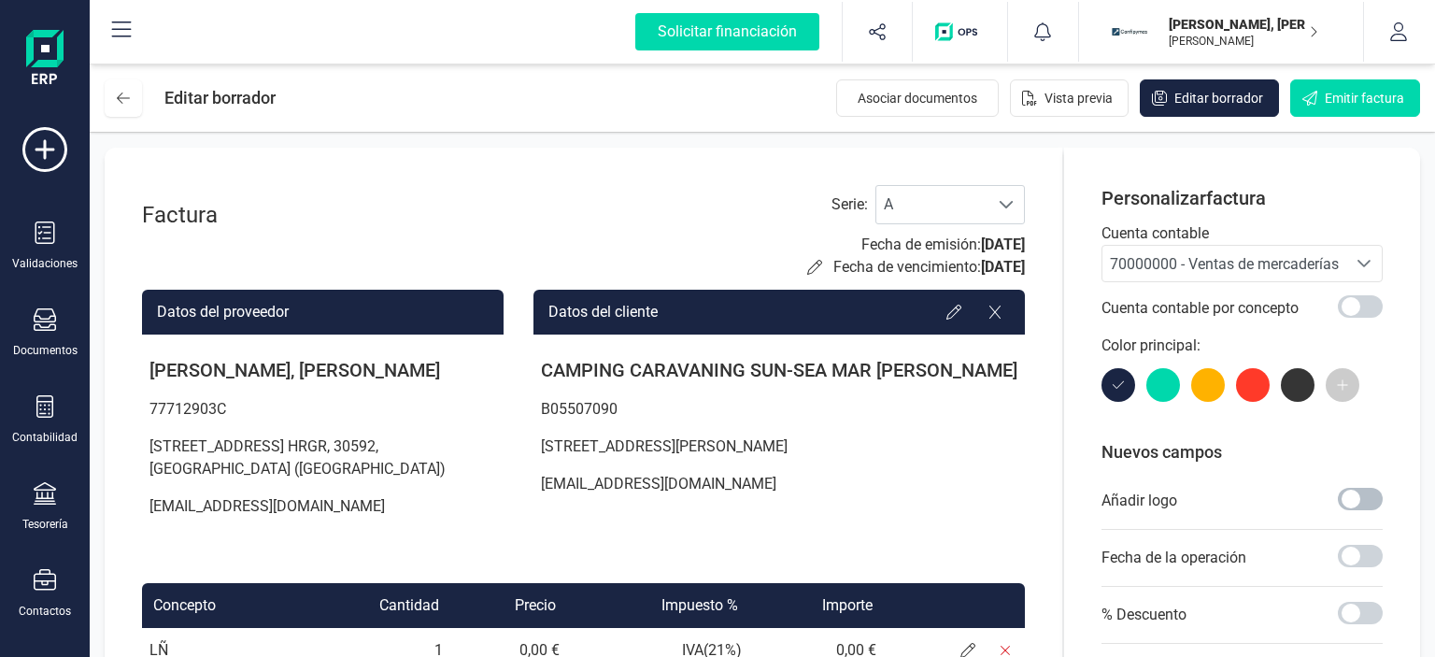
click at [1347, 489] on span at bounding box center [1360, 499] width 45 height 22
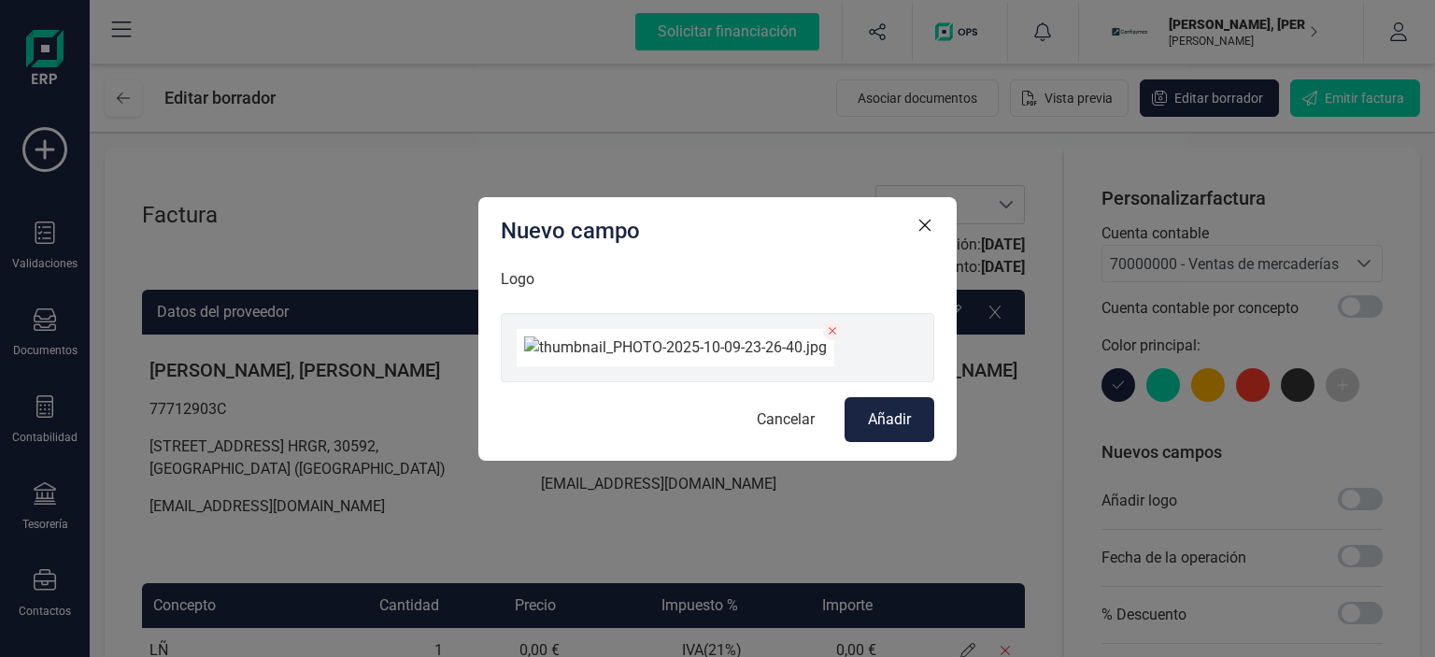
click at [694, 366] on img at bounding box center [676, 347] width 318 height 37
drag, startPoint x: 698, startPoint y: 433, endPoint x: 732, endPoint y: 441, distance: 35.6
click at [703, 382] on div at bounding box center [718, 347] width 434 height 69
click at [860, 442] on button "Añadir" at bounding box center [890, 419] width 90 height 45
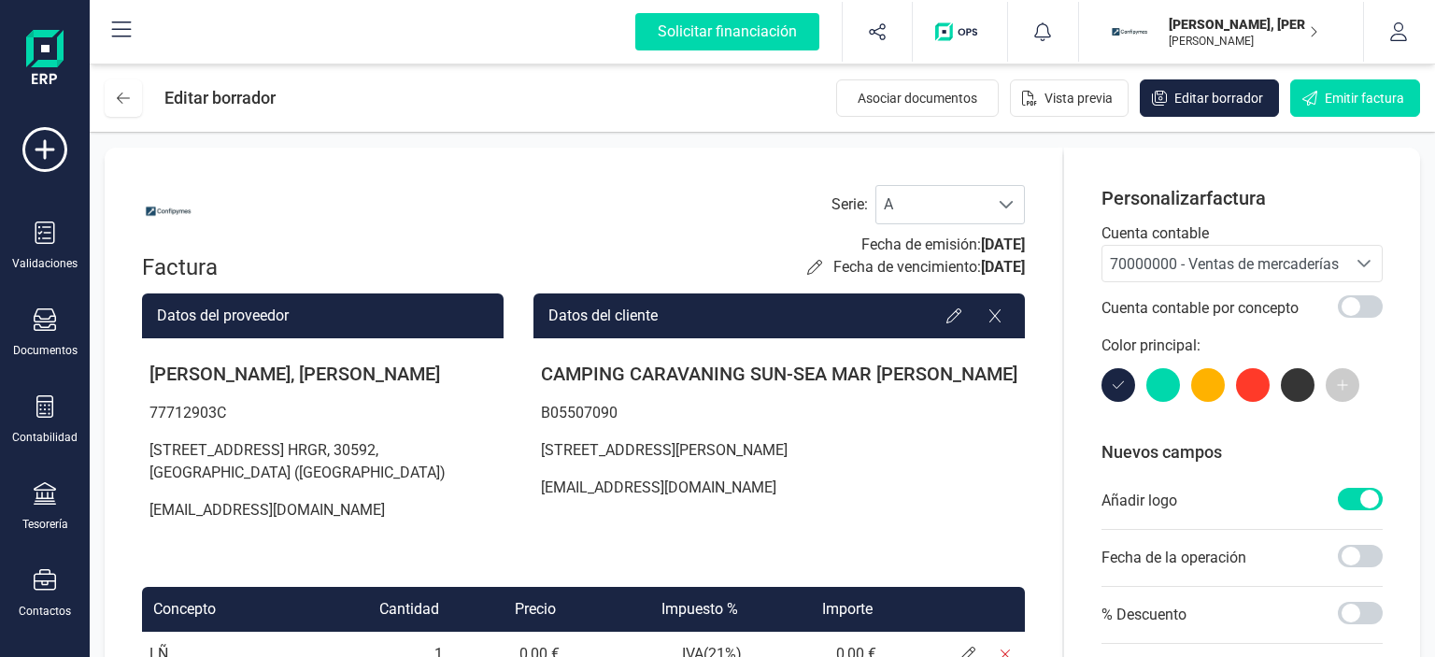
click at [1367, 491] on span at bounding box center [1360, 499] width 45 height 22
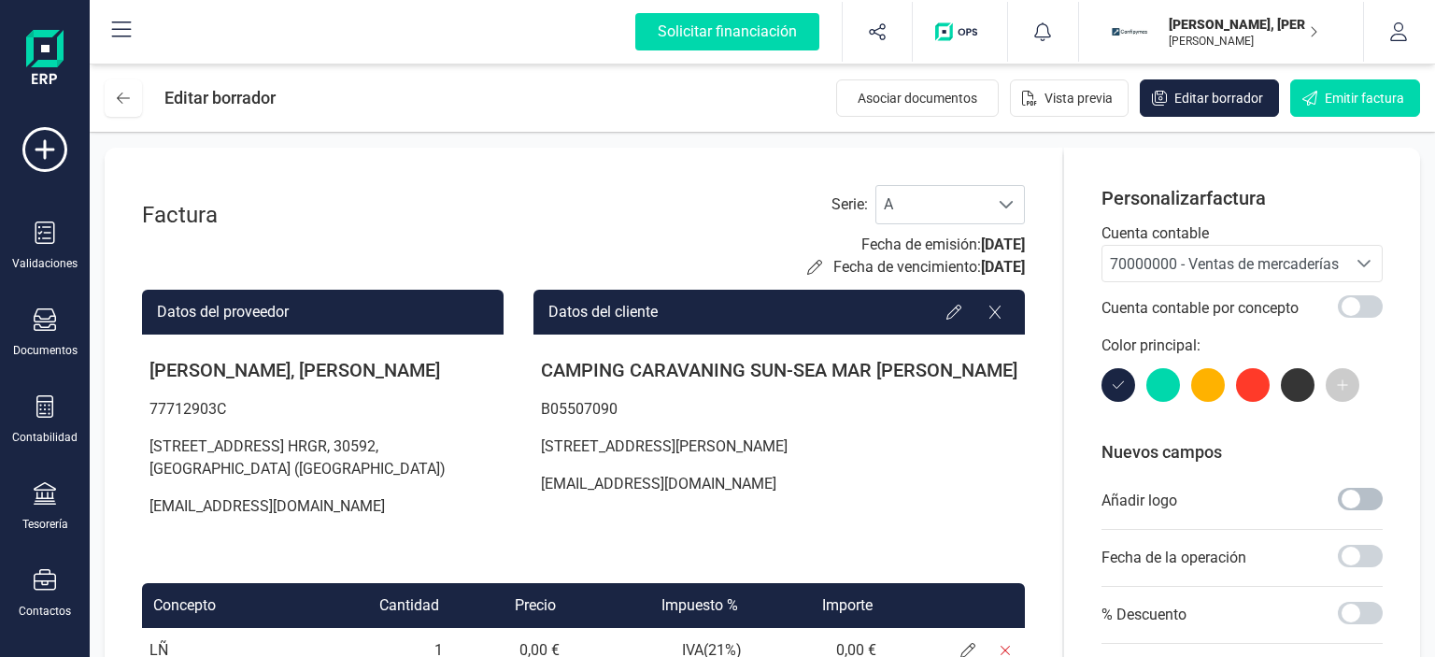
click at [1367, 491] on span at bounding box center [1360, 499] width 45 height 22
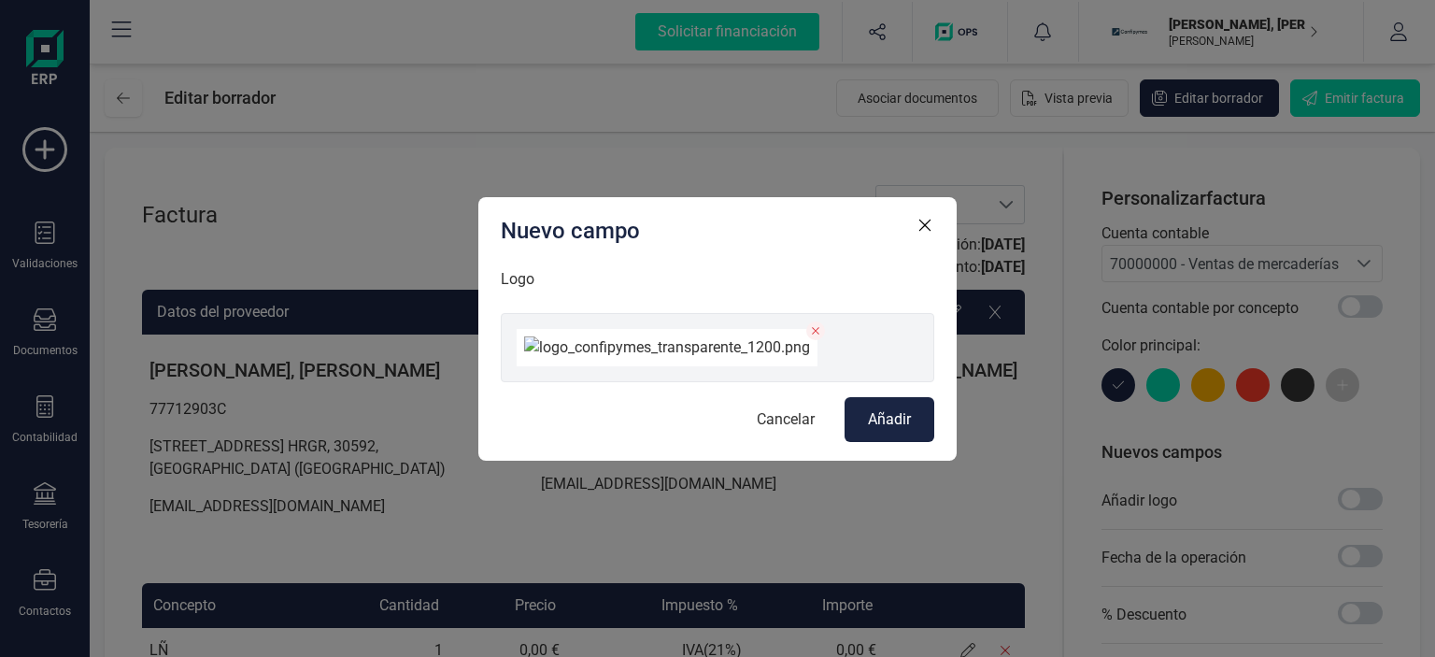
click at [886, 431] on span "Añadir" at bounding box center [889, 419] width 43 height 22
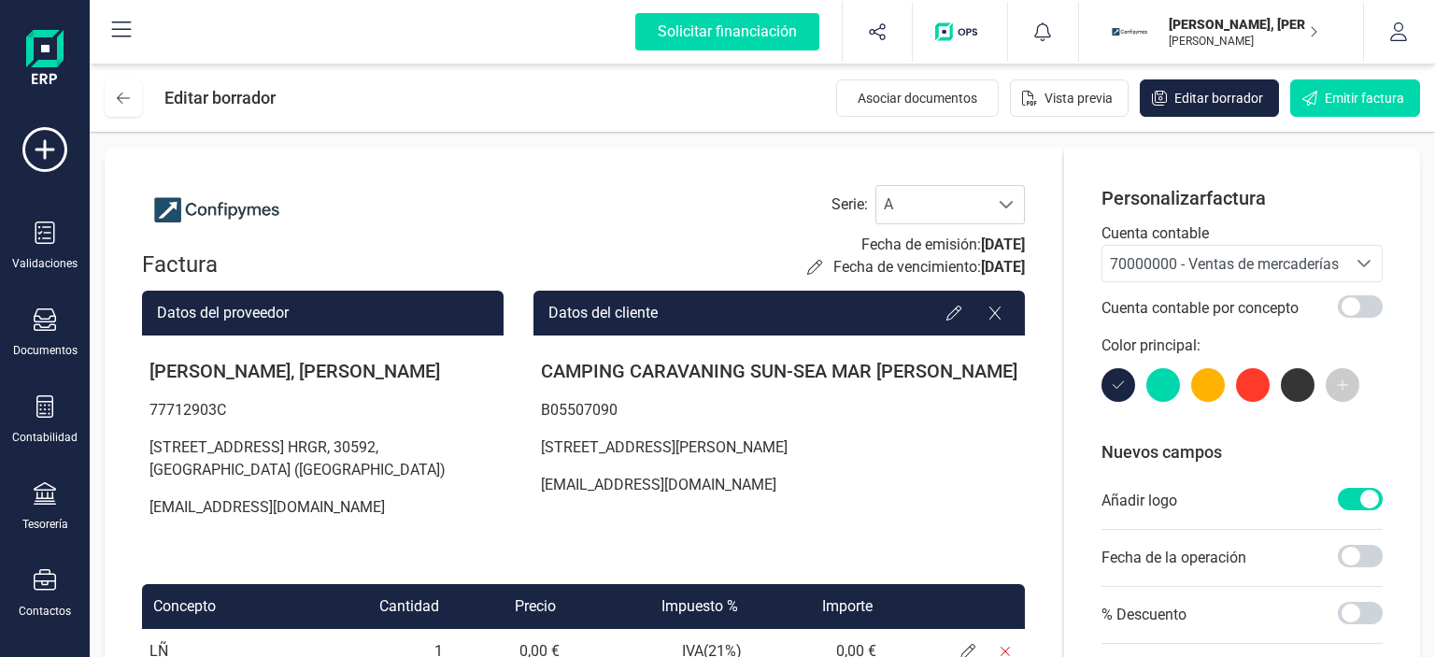
click at [1267, 21] on p "[PERSON_NAME], [PERSON_NAME]" at bounding box center [1243, 24] width 149 height 19
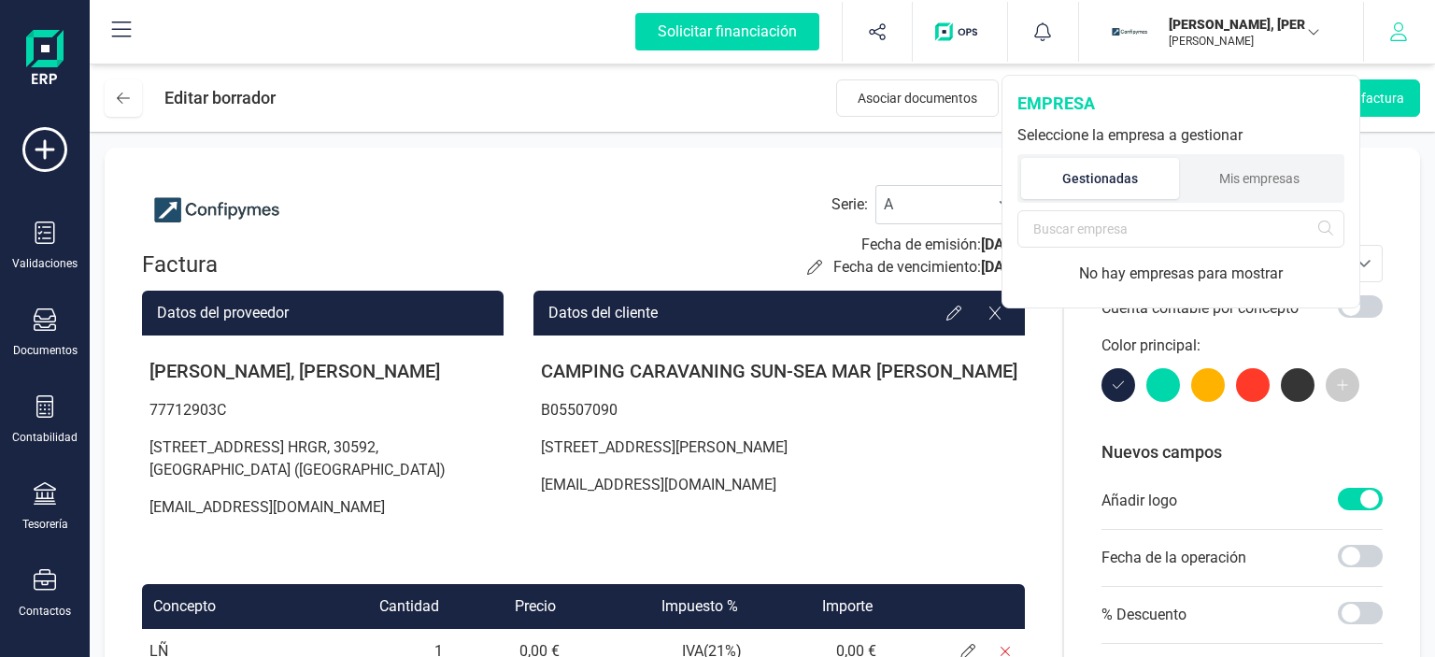
click at [1390, 39] on icon "button" at bounding box center [1398, 31] width 17 height 19
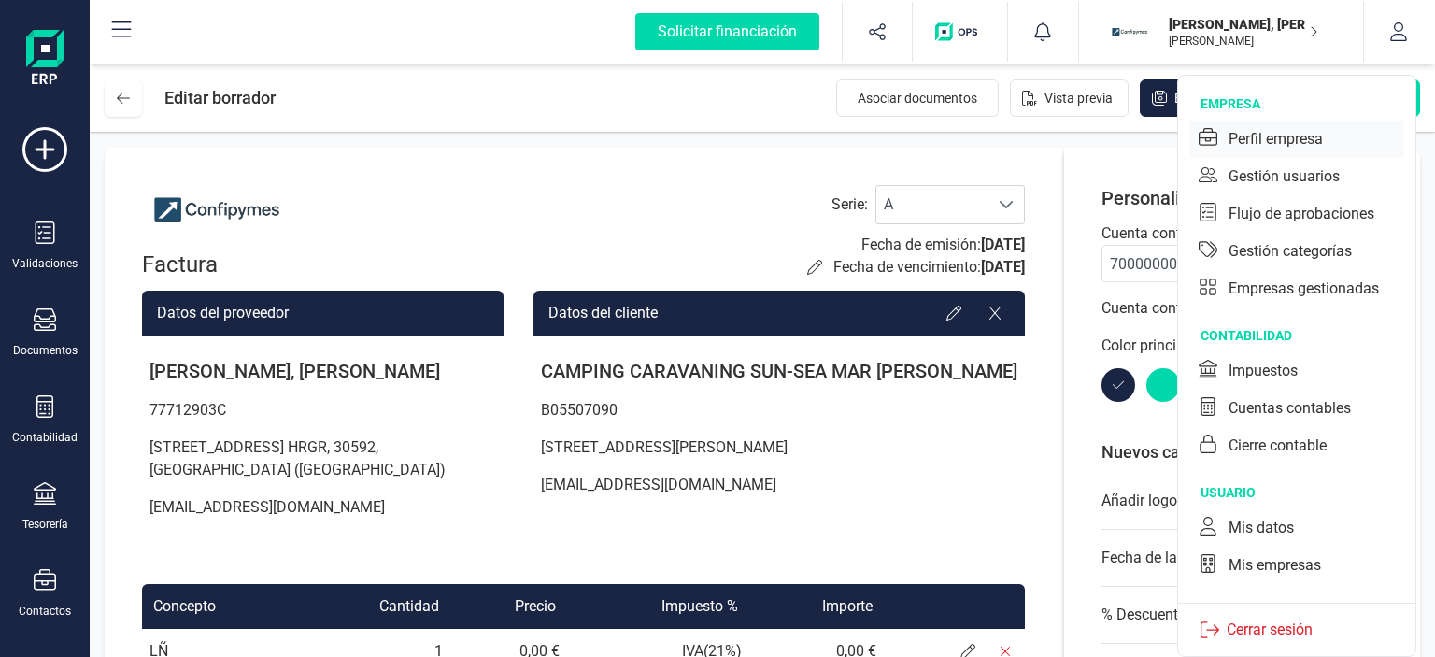
click at [1295, 135] on div "Perfil empresa" at bounding box center [1276, 139] width 94 height 22
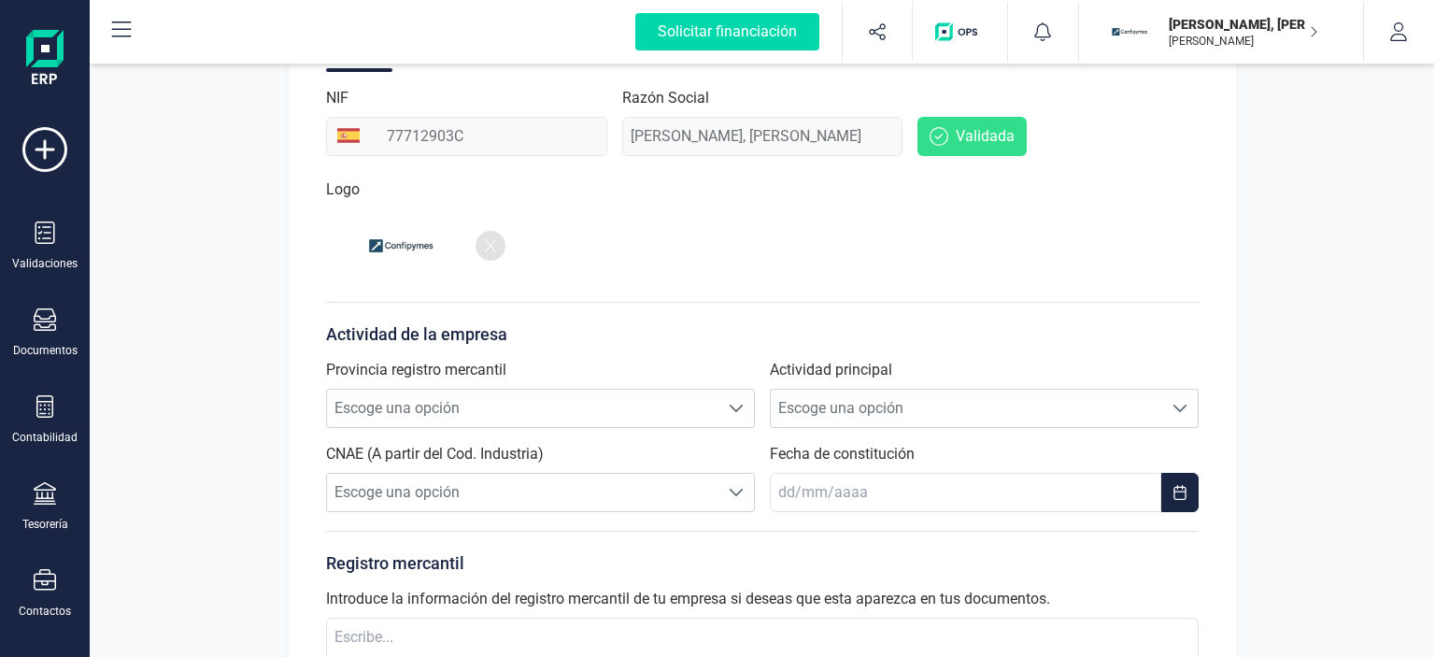
scroll to position [374, 0]
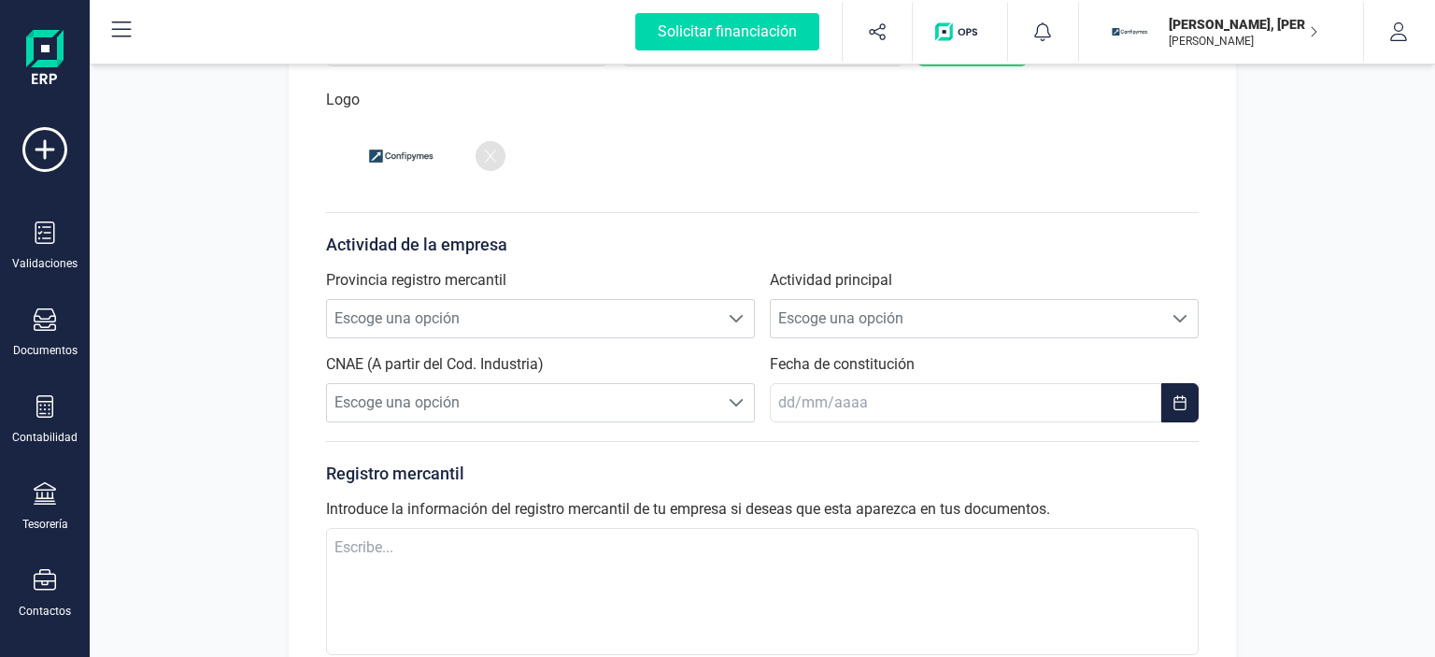
click at [494, 158] on icon at bounding box center [490, 156] width 11 height 15
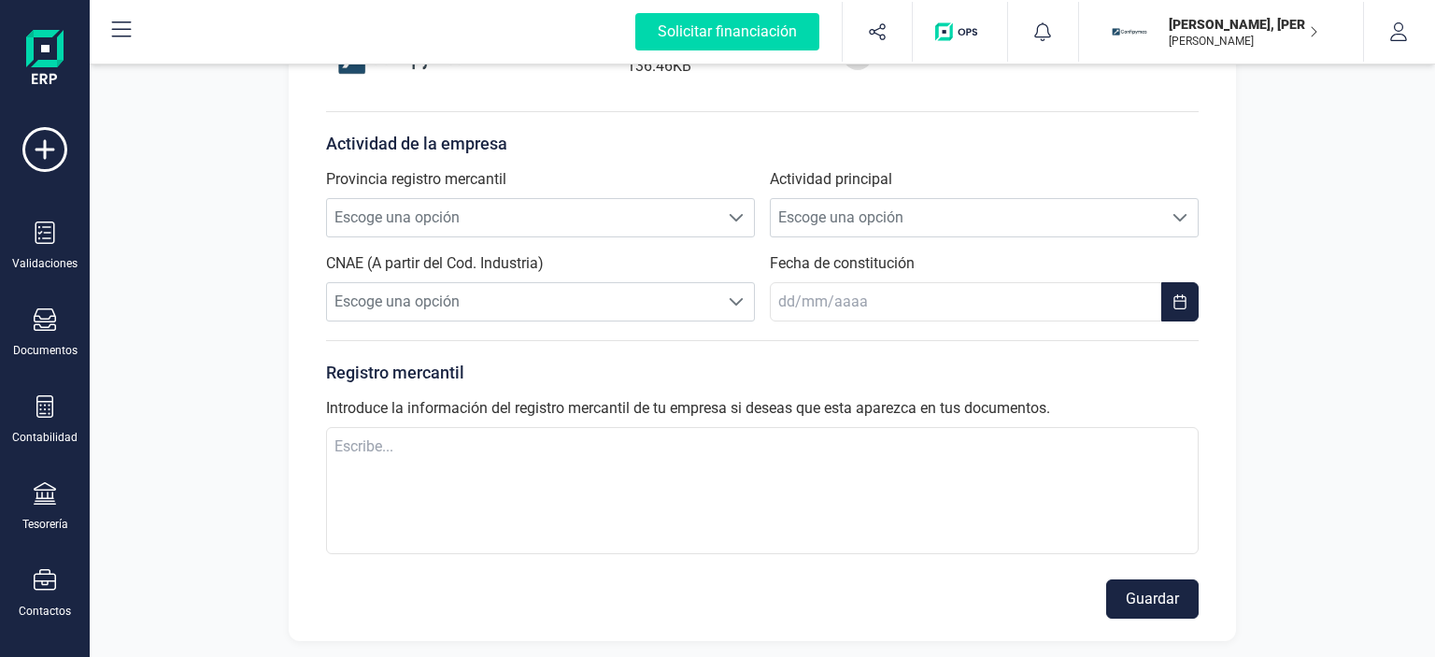
scroll to position [478, 0]
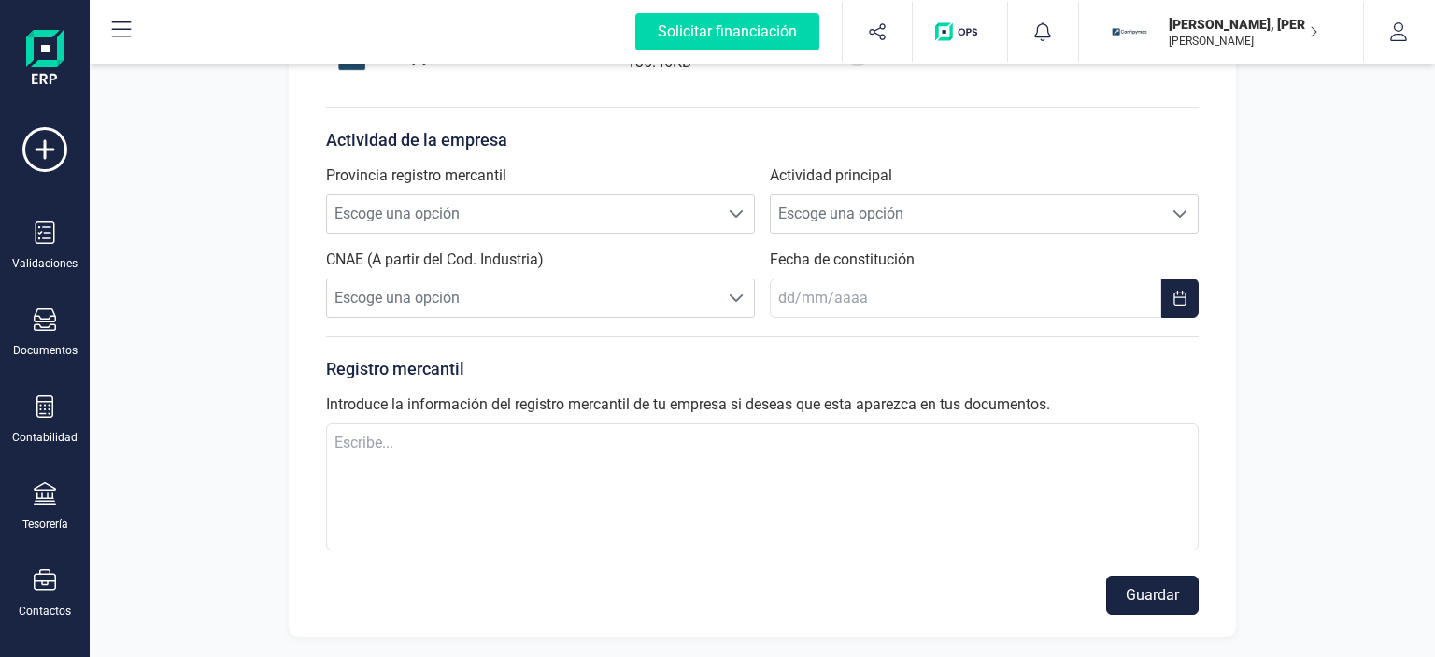
click at [1150, 598] on button "Guardar" at bounding box center [1152, 595] width 92 height 39
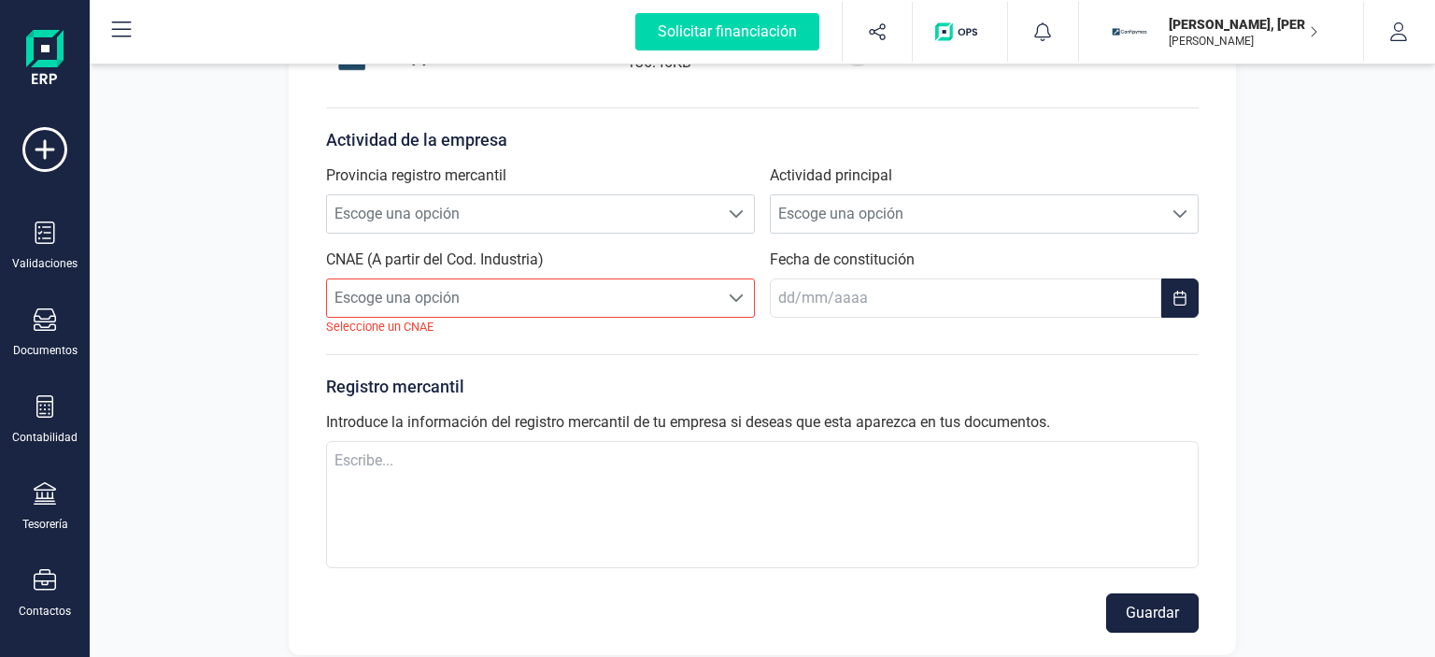
click at [1143, 597] on button "Guardar" at bounding box center [1152, 612] width 92 height 39
click at [1143, 596] on button "Guardar" at bounding box center [1152, 612] width 92 height 39
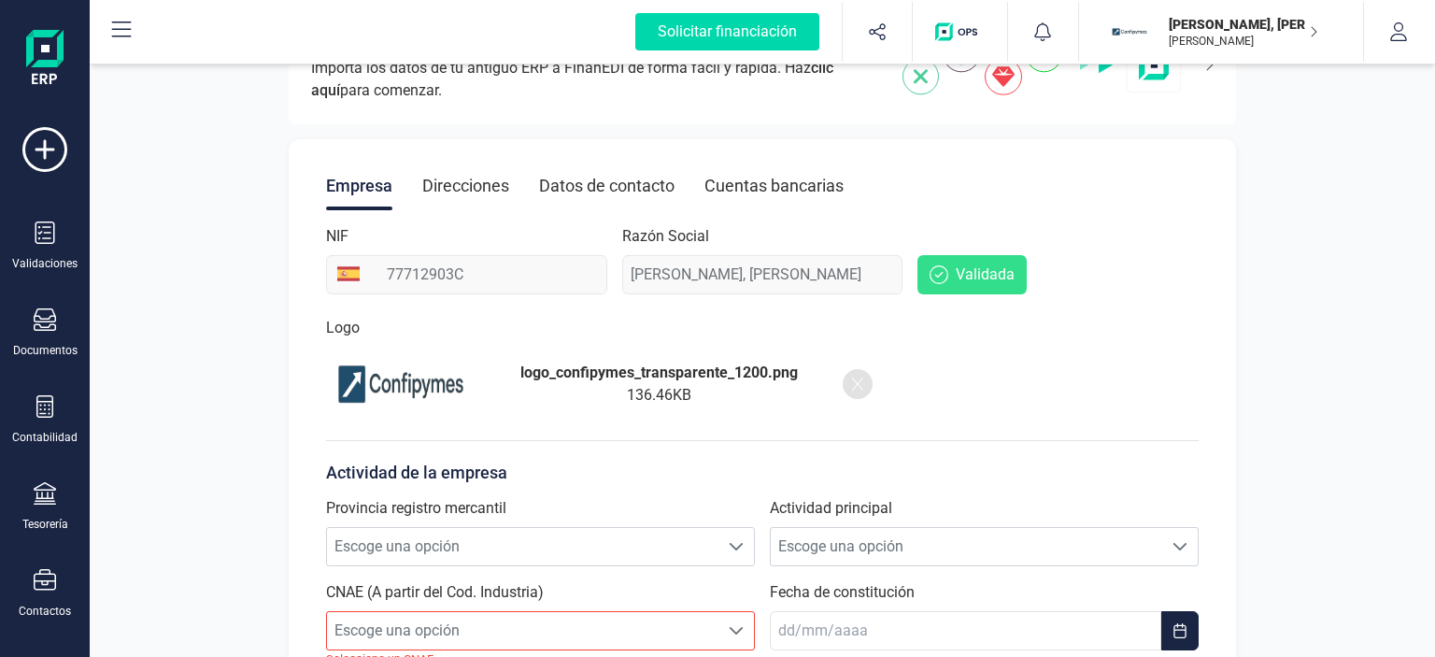
scroll to position [105, 0]
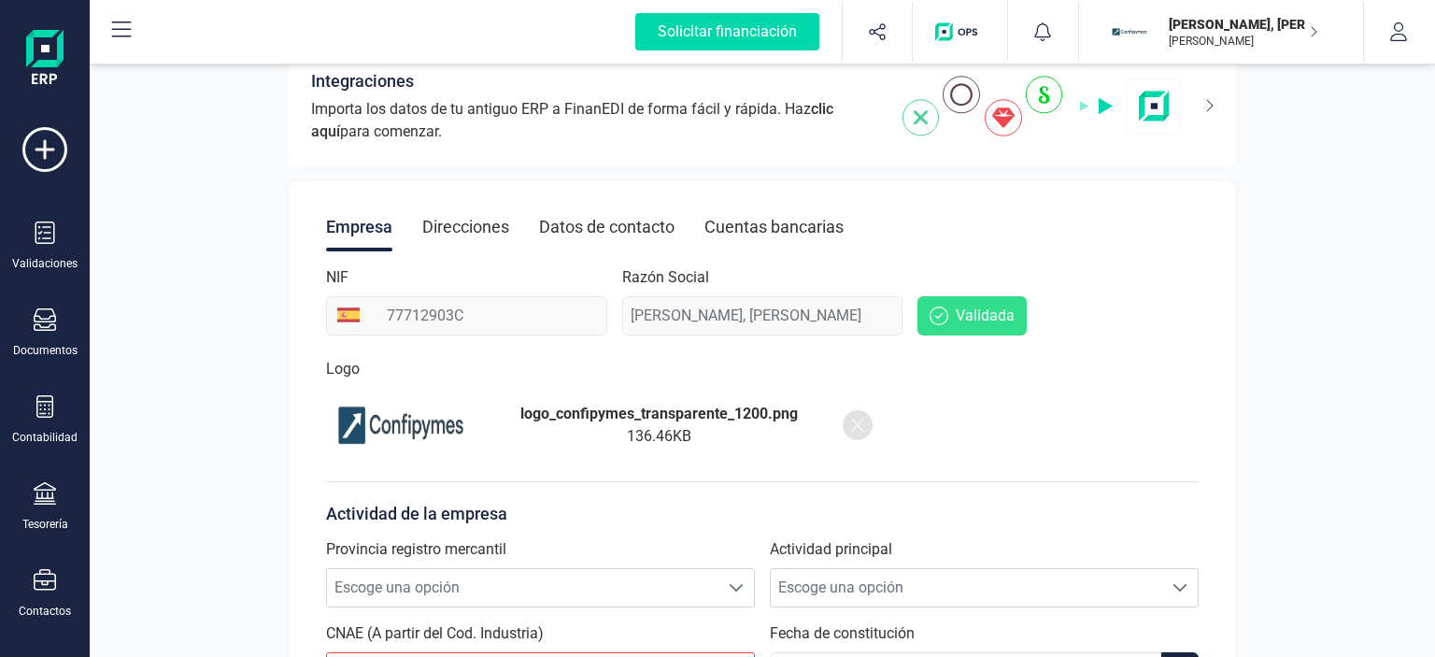
click at [1276, 34] on p "[PERSON_NAME]" at bounding box center [1243, 41] width 149 height 15
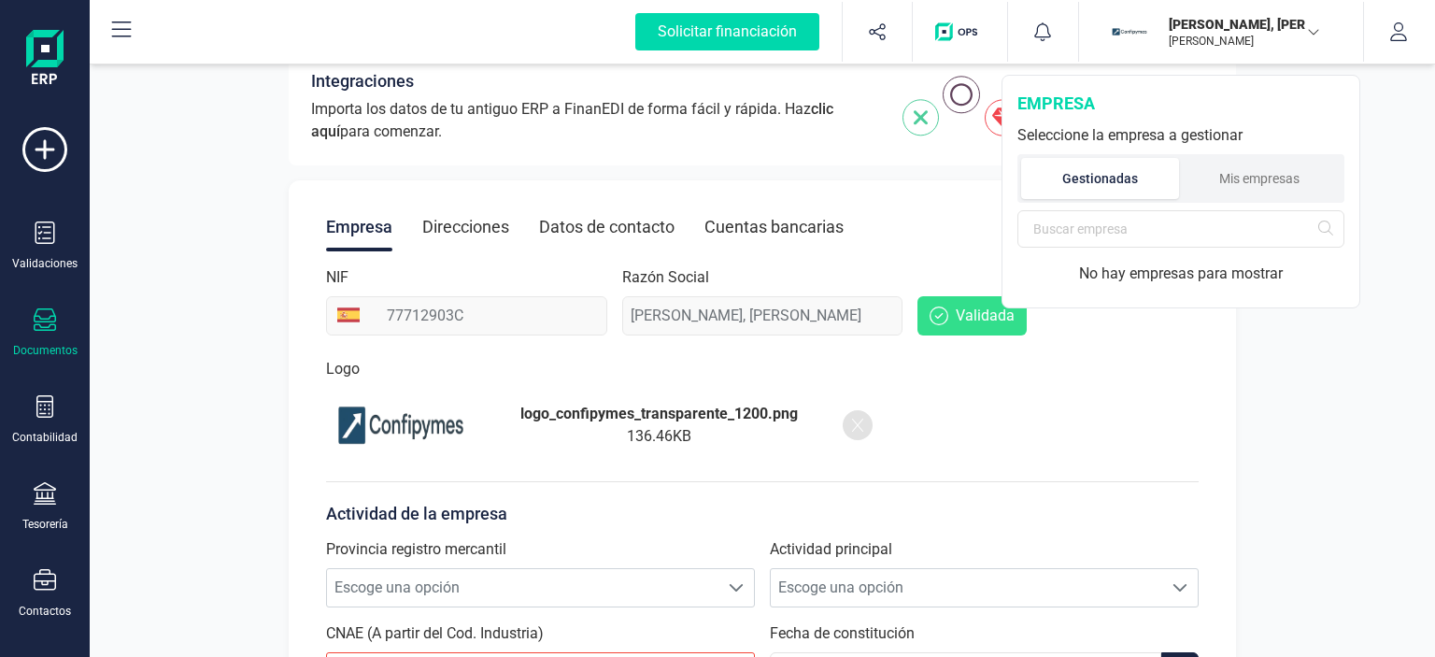
click at [45, 334] on div "Documentos" at bounding box center [44, 333] width 75 height 50
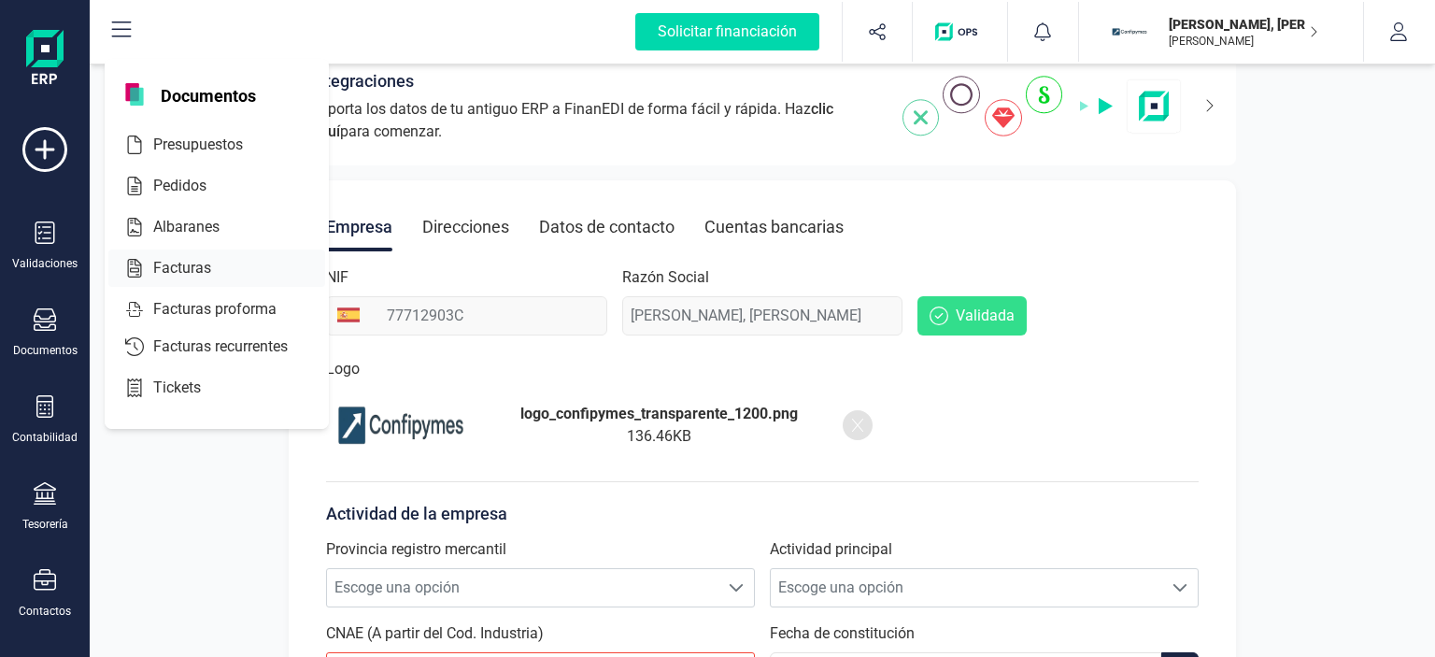
click at [168, 265] on span "Facturas" at bounding box center [195, 268] width 99 height 22
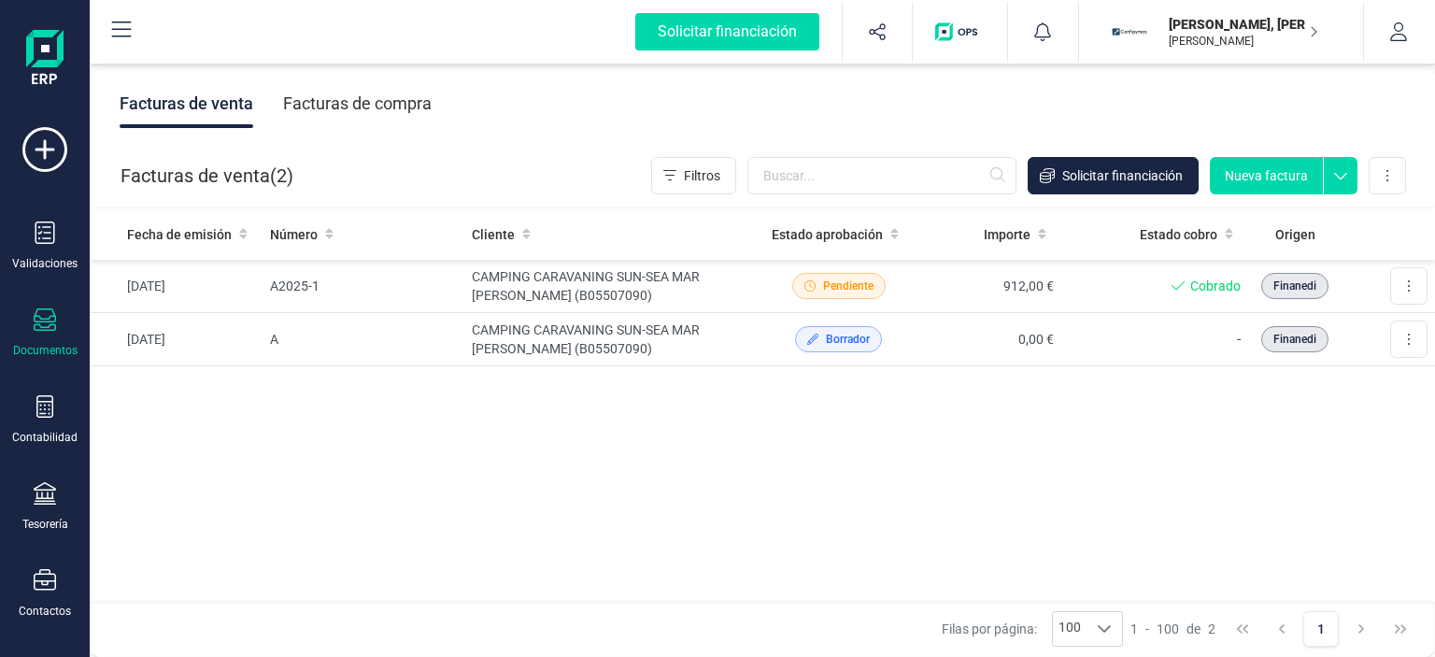
click at [1269, 181] on button "Nueva factura" at bounding box center [1266, 175] width 113 height 37
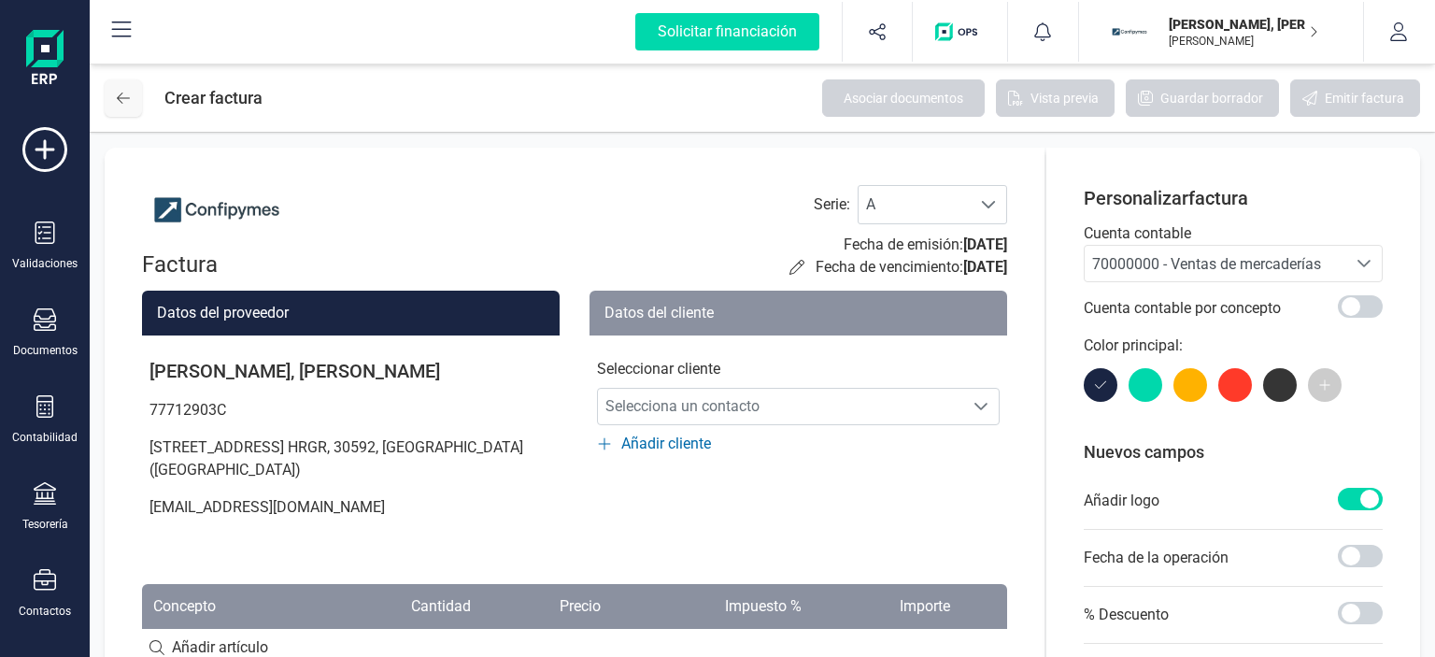
click at [124, 98] on icon at bounding box center [123, 97] width 13 height 11
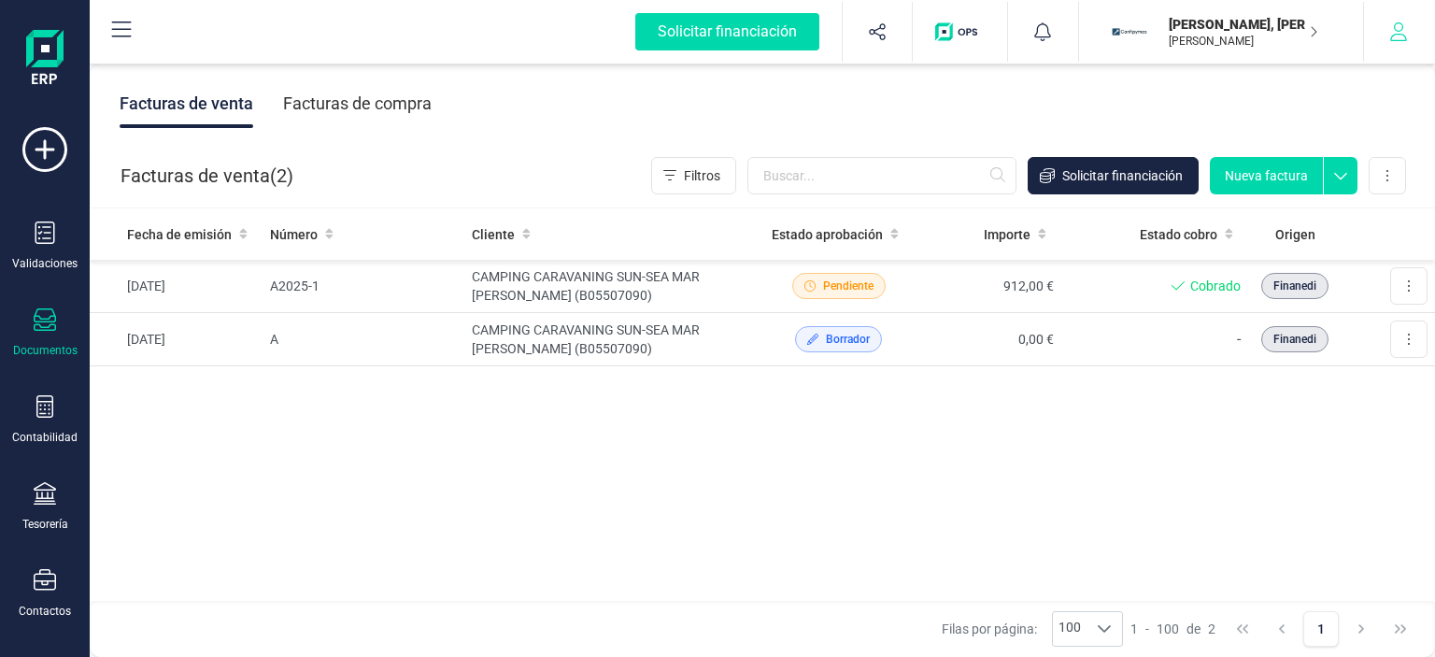
click at [1390, 31] on icon "button" at bounding box center [1398, 31] width 19 height 19
click at [1287, 33] on p "[PERSON_NAME], [PERSON_NAME]" at bounding box center [1243, 24] width 149 height 19
click at [1399, 35] on icon "button" at bounding box center [1398, 31] width 19 height 19
click at [1264, 19] on p "[PERSON_NAME], [PERSON_NAME]" at bounding box center [1243, 24] width 149 height 19
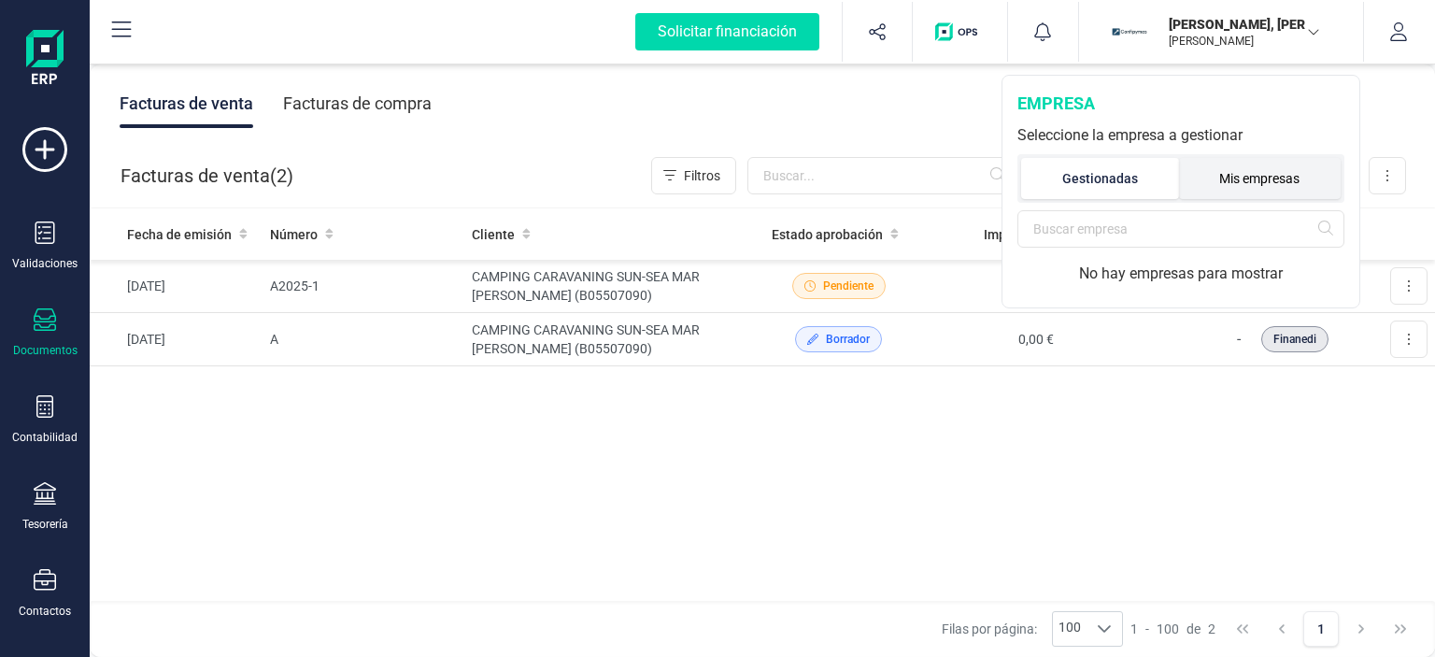
click at [1267, 185] on li "Mis empresas" at bounding box center [1260, 178] width 163 height 41
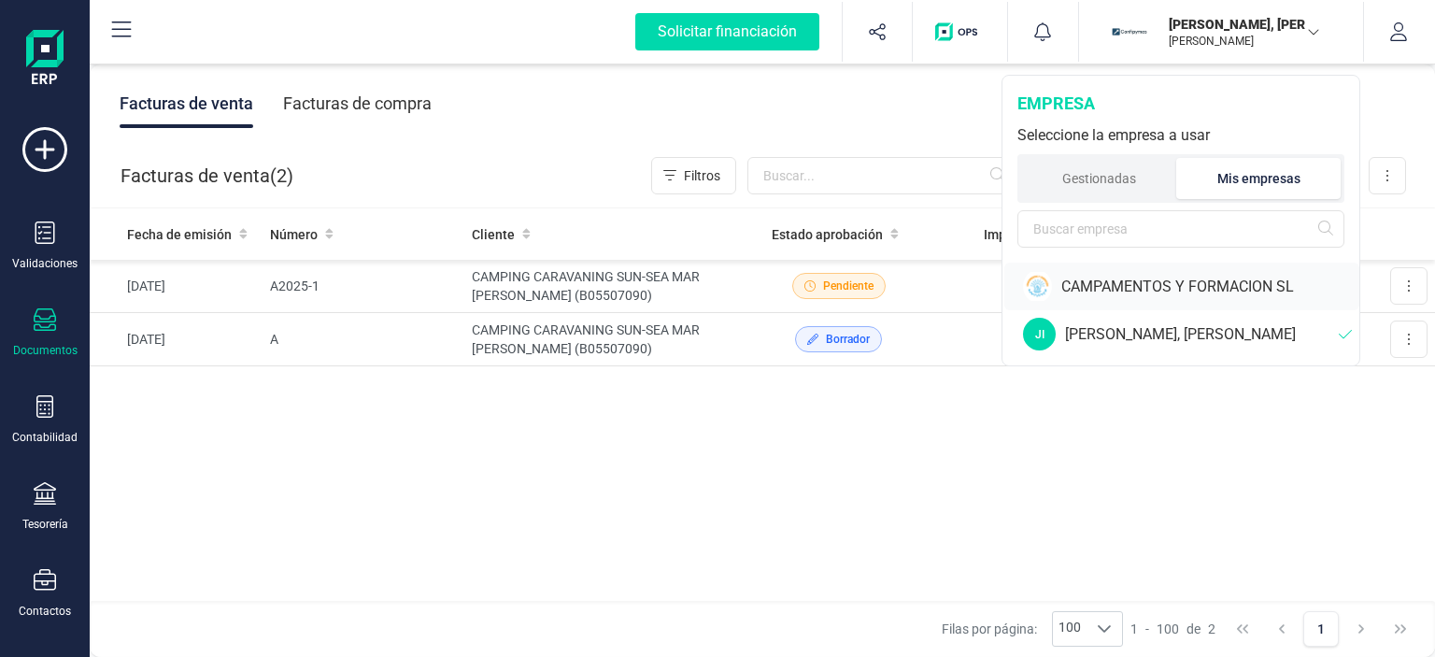
click at [1140, 285] on div "CAMPAMENTOS Y FORMACION SL" at bounding box center [1210, 287] width 298 height 22
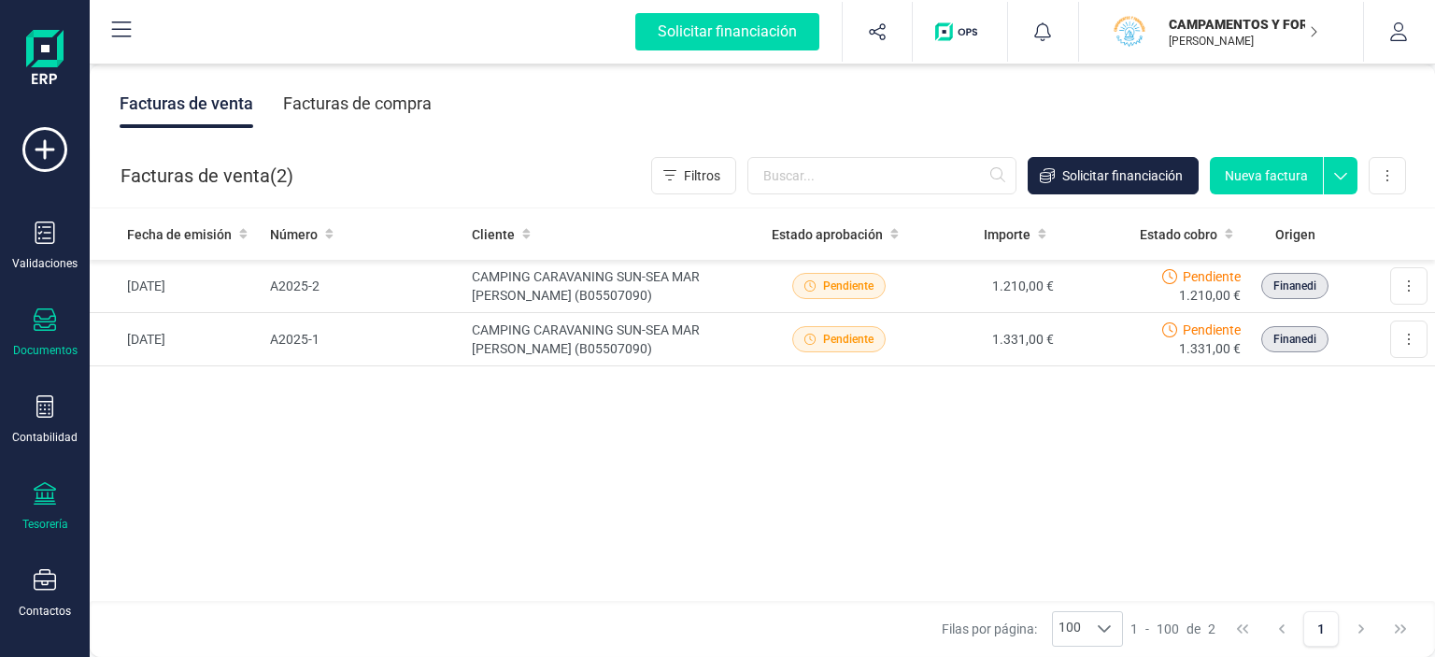
click at [42, 507] on div "Tesorería" at bounding box center [44, 507] width 75 height 50
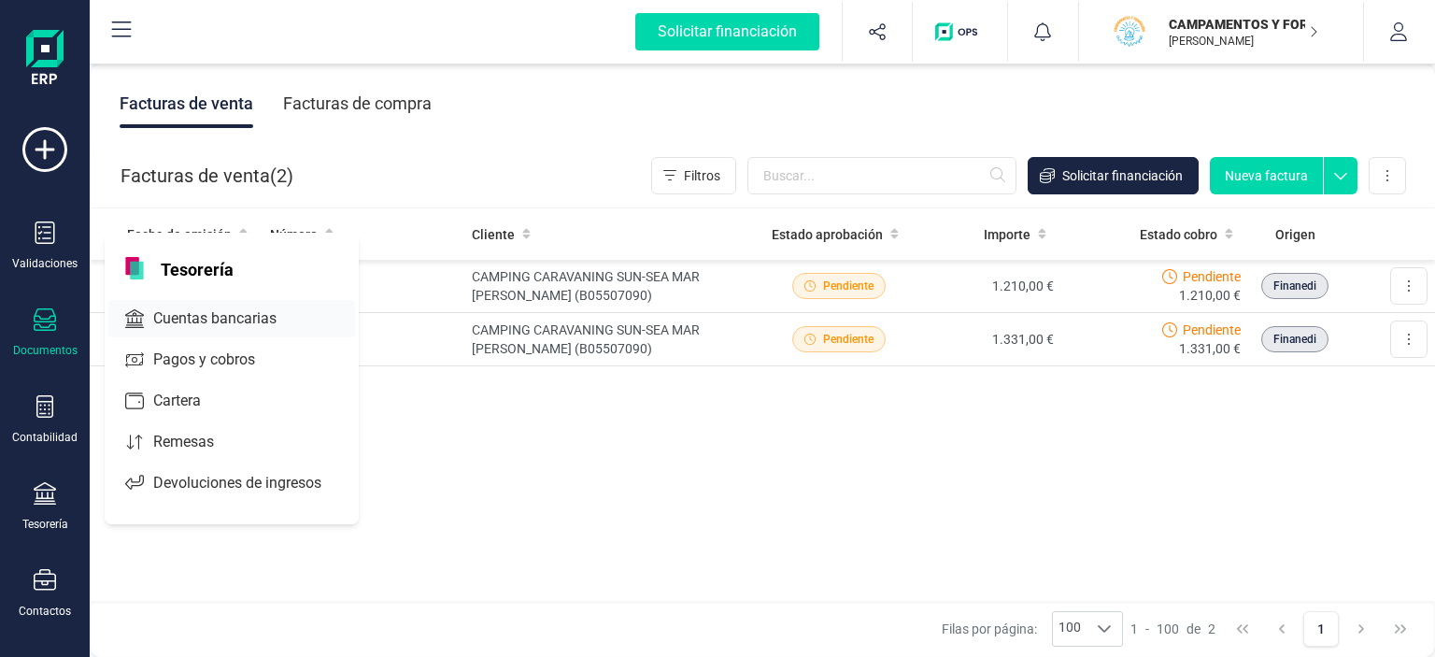
click at [209, 318] on span "Cuentas bancarias" at bounding box center [228, 318] width 164 height 22
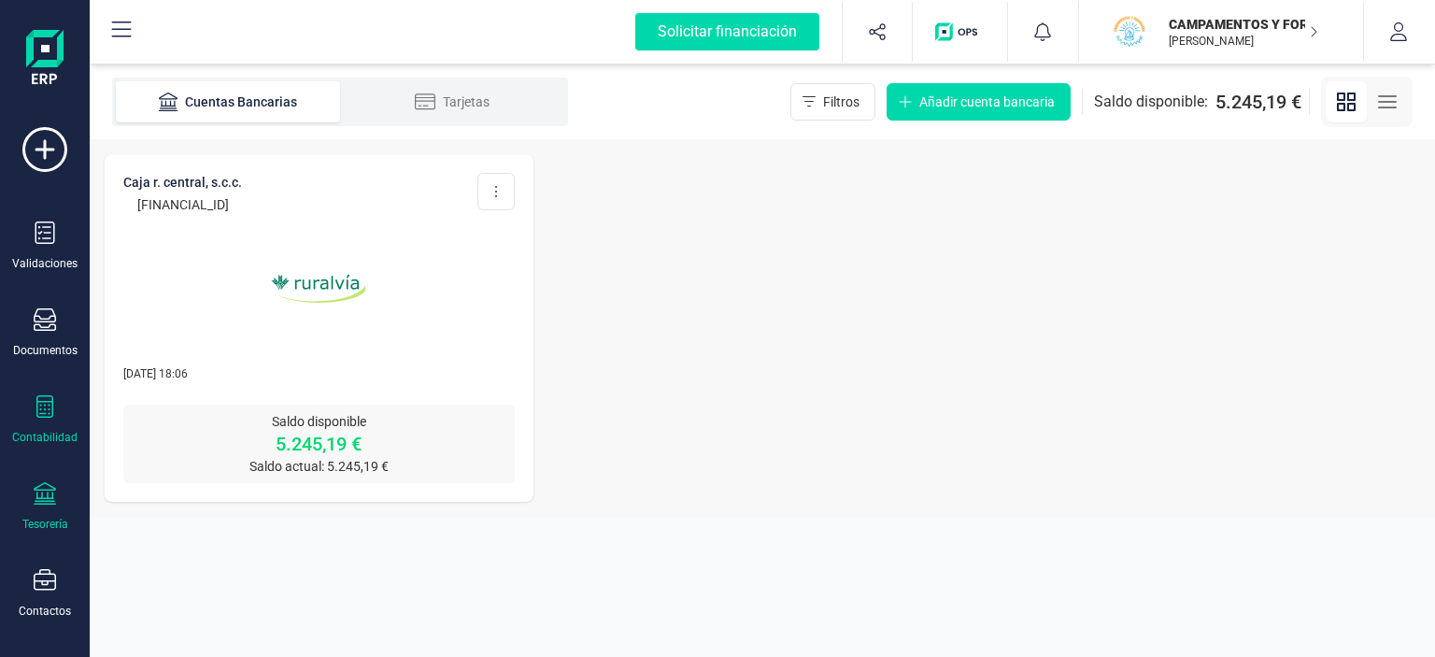
click at [29, 406] on div "Contabilidad" at bounding box center [44, 420] width 75 height 50
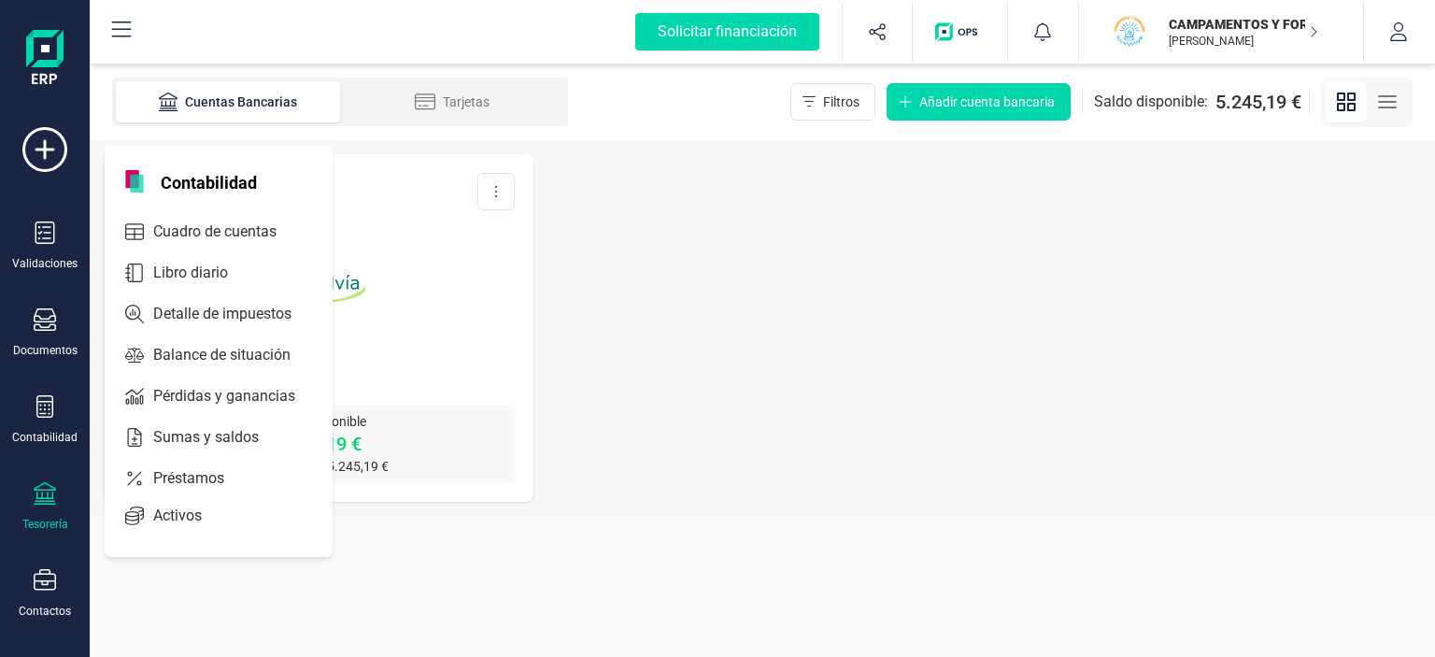
click at [31, 517] on div "Tesorería" at bounding box center [45, 524] width 46 height 15
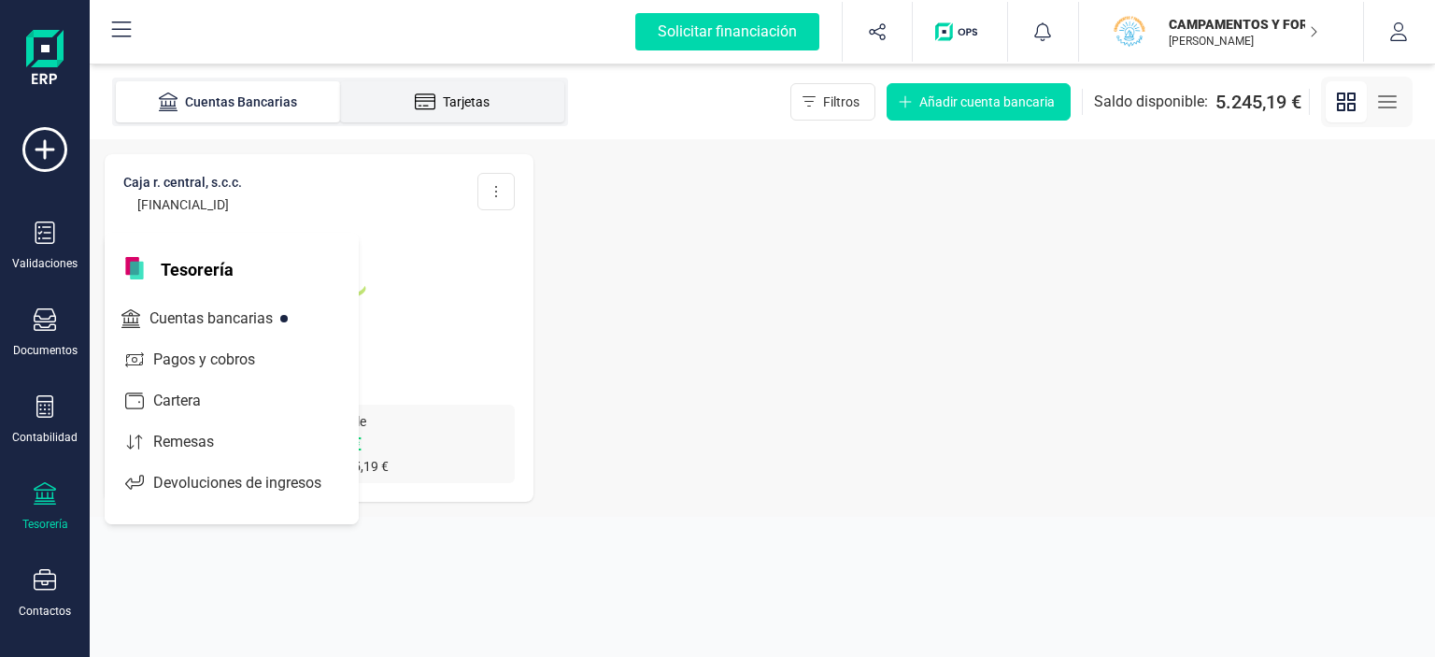
click at [383, 95] on div "Tarjetas" at bounding box center [451, 101] width 149 height 19
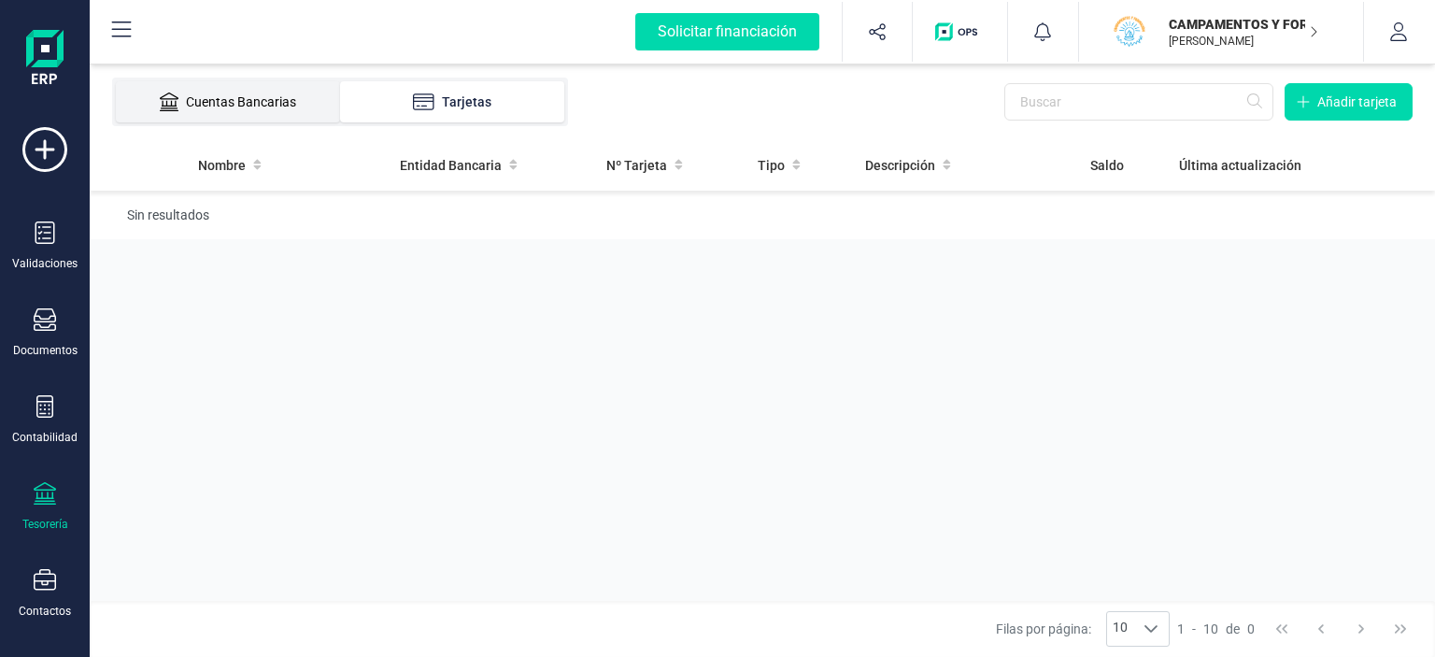
click at [296, 95] on div "Cuentas Bancarias" at bounding box center [227, 101] width 149 height 19
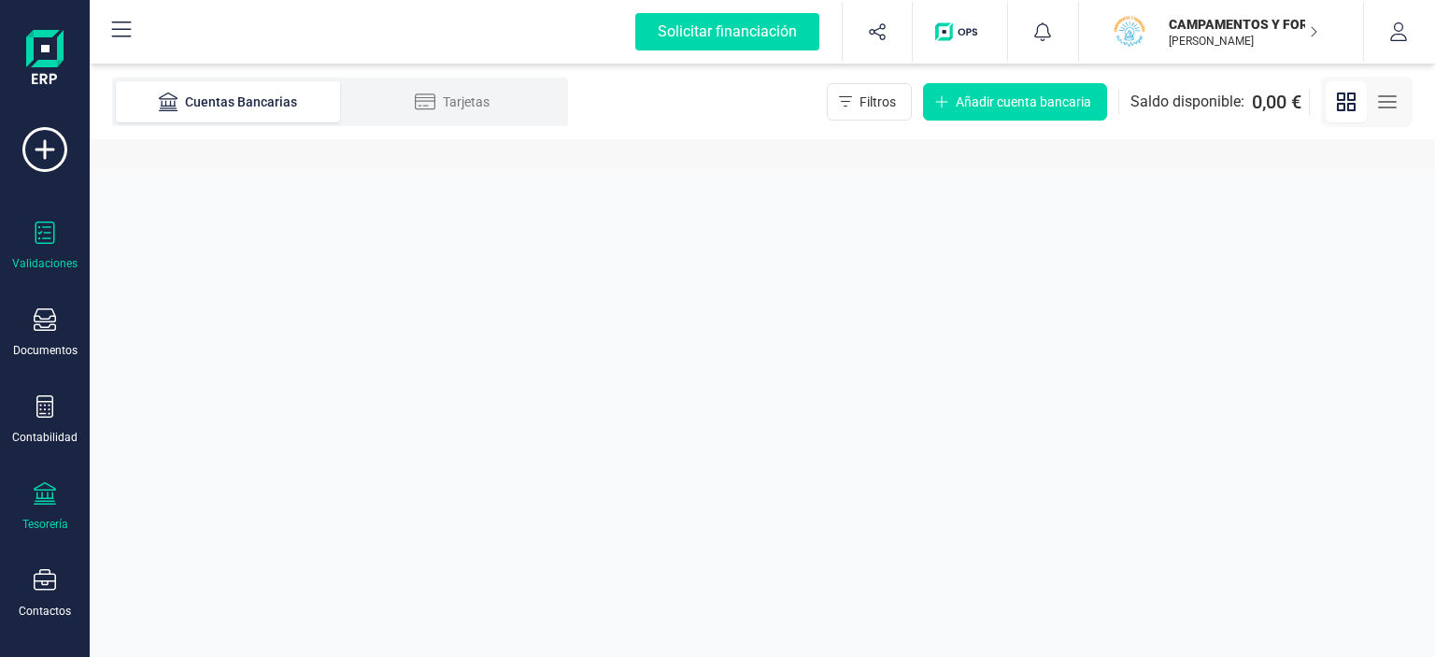
click at [52, 249] on div "Validaciones" at bounding box center [44, 246] width 75 height 50
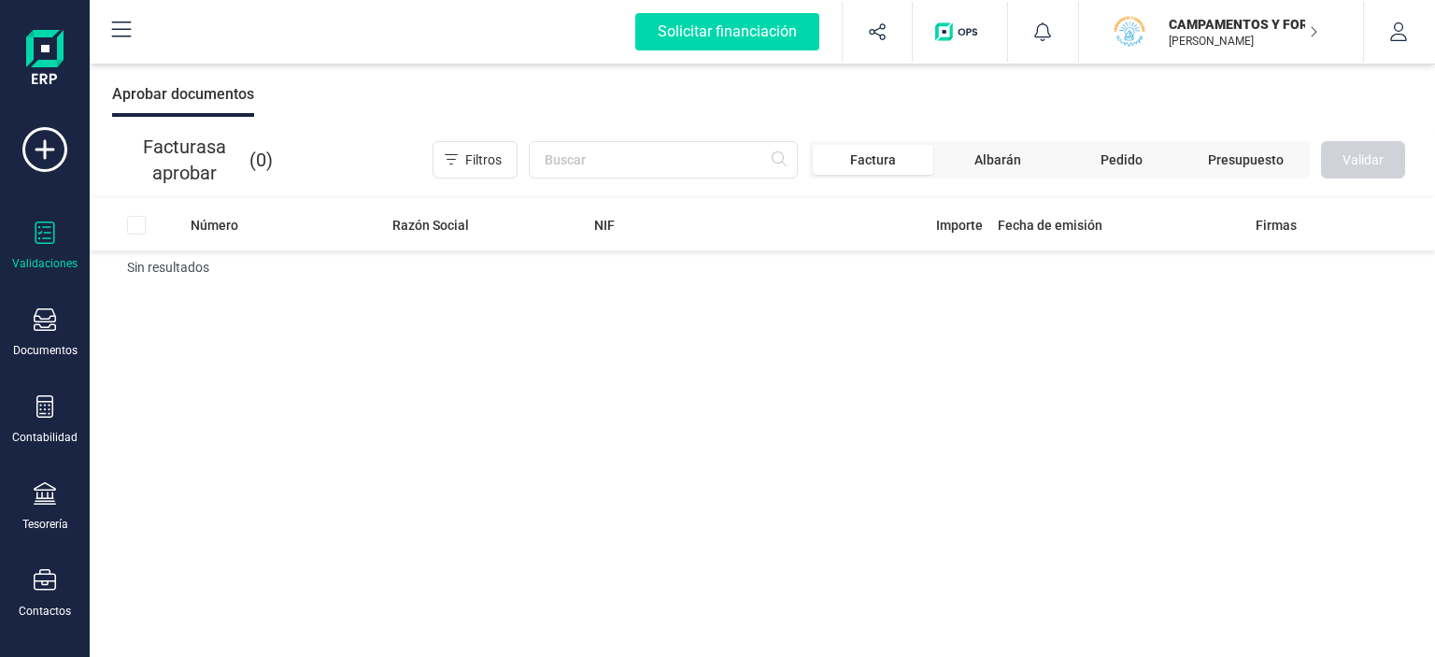
click at [1317, 29] on icon "button" at bounding box center [1313, 31] width 9 height 15
click at [1403, 18] on button "button" at bounding box center [1399, 32] width 70 height 60
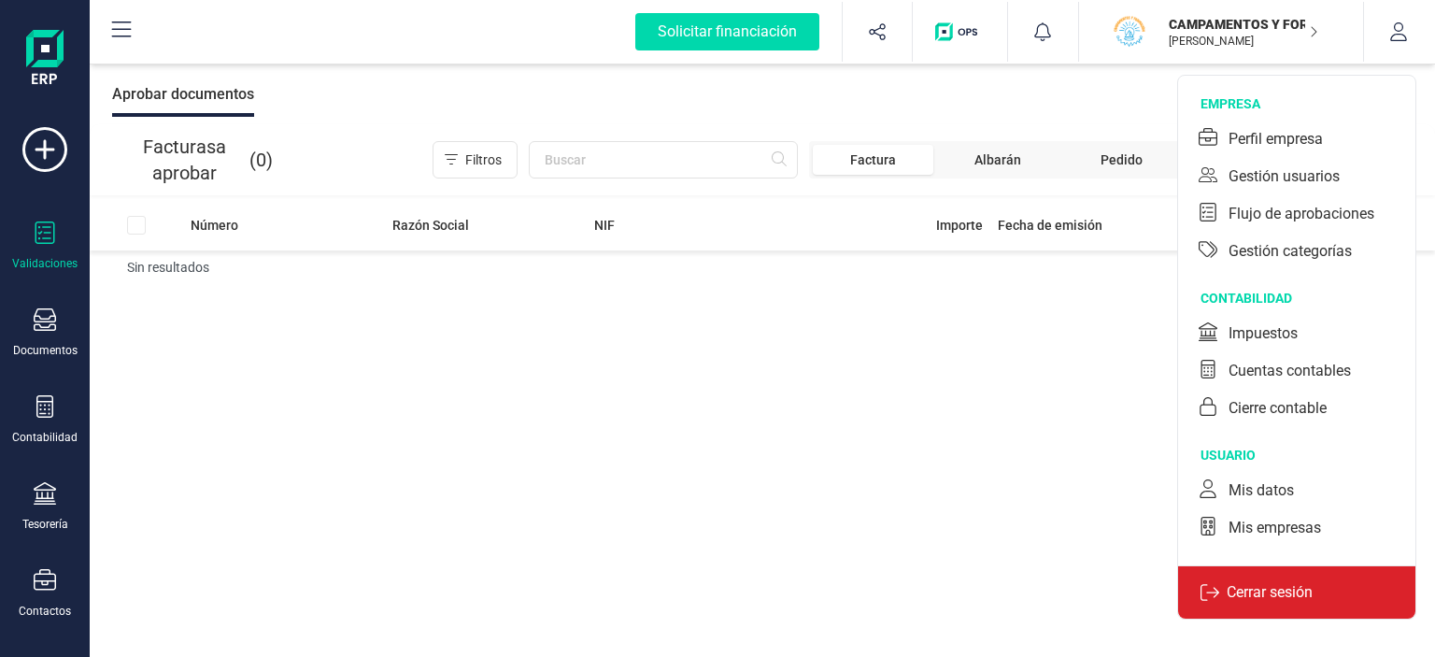
click at [1270, 590] on p "Cerrar sesión" at bounding box center [1269, 592] width 101 height 22
